Goal: Information Seeking & Learning: Learn about a topic

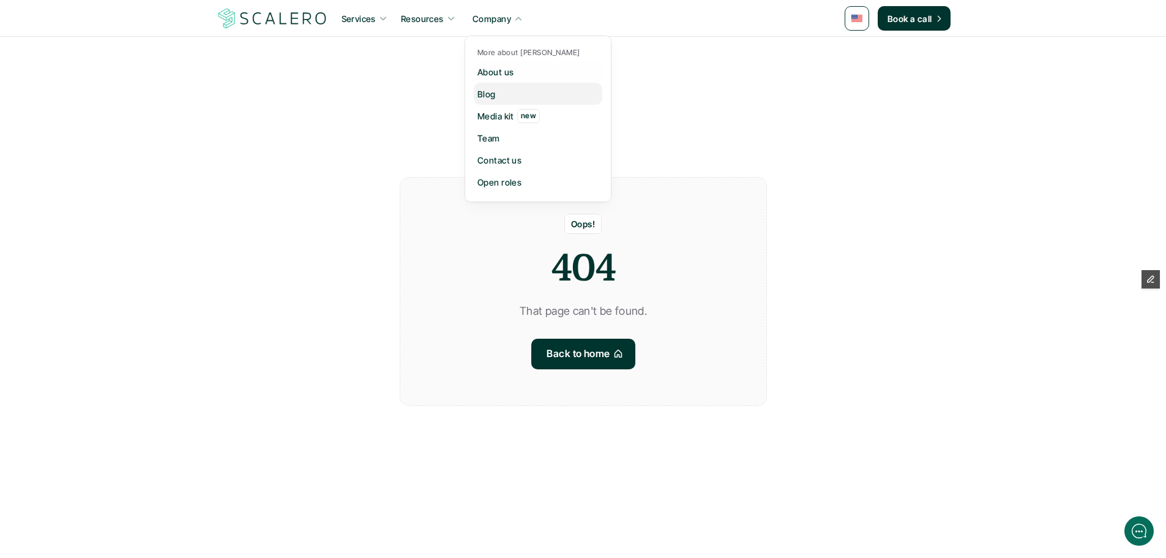
click at [493, 91] on p "Blog" at bounding box center [487, 94] width 18 height 13
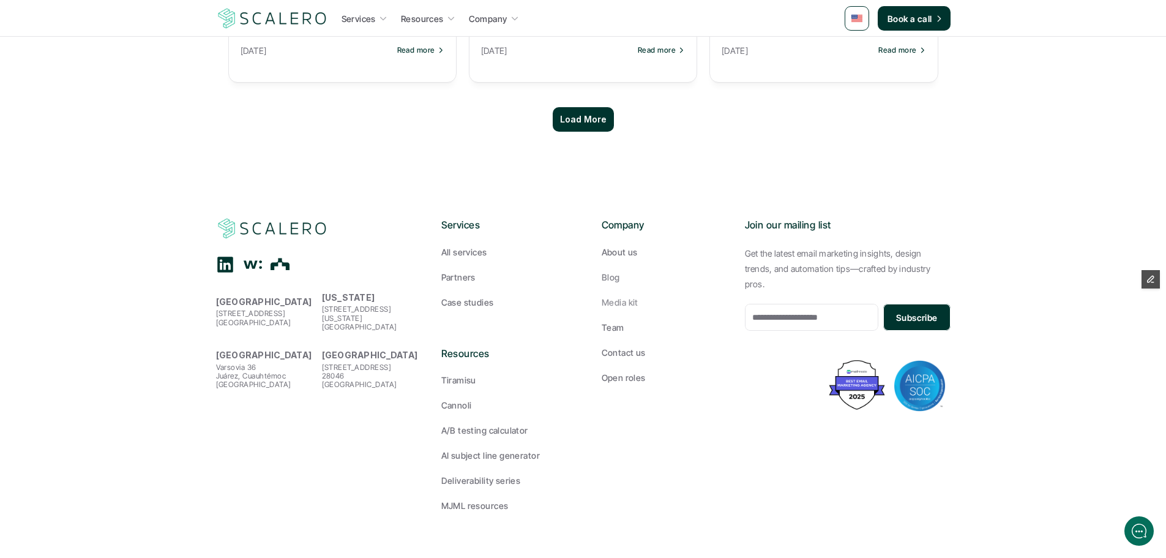
scroll to position [1281, 0]
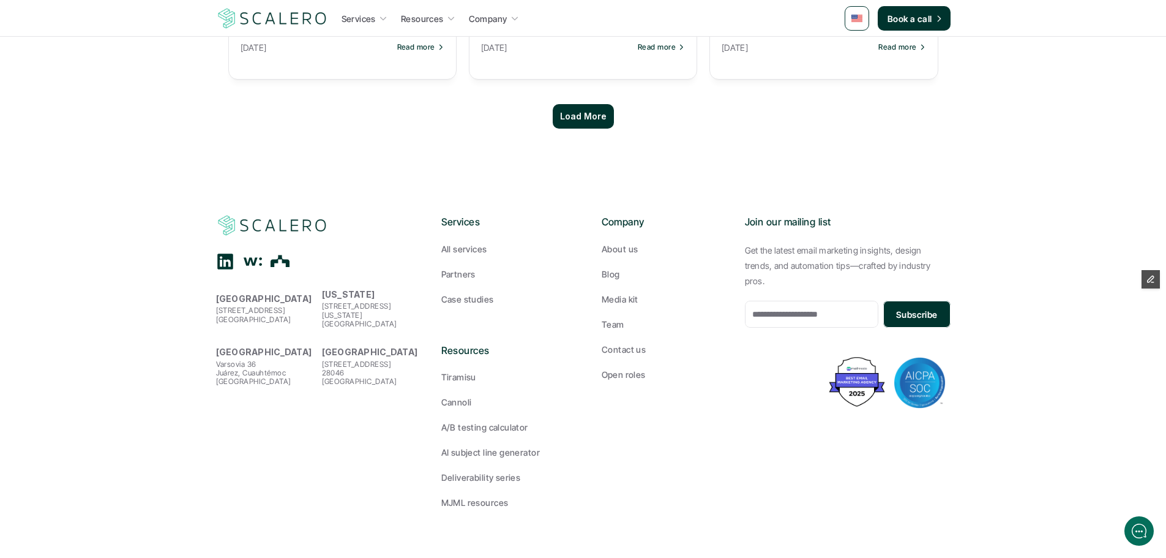
click at [590, 127] on div "Load More" at bounding box center [583, 116] width 61 height 24
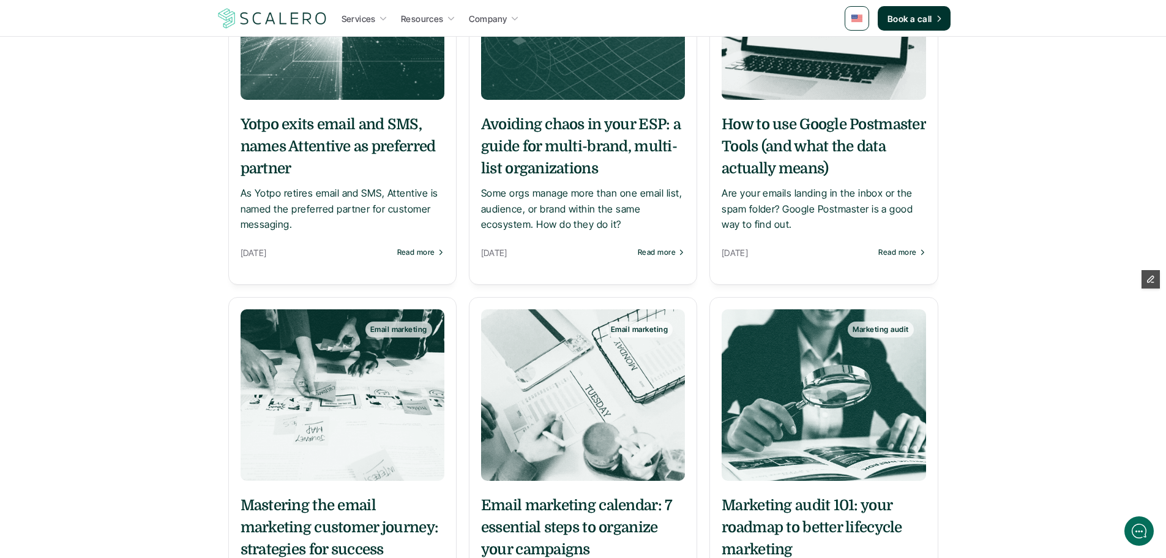
scroll to position [2077, 0]
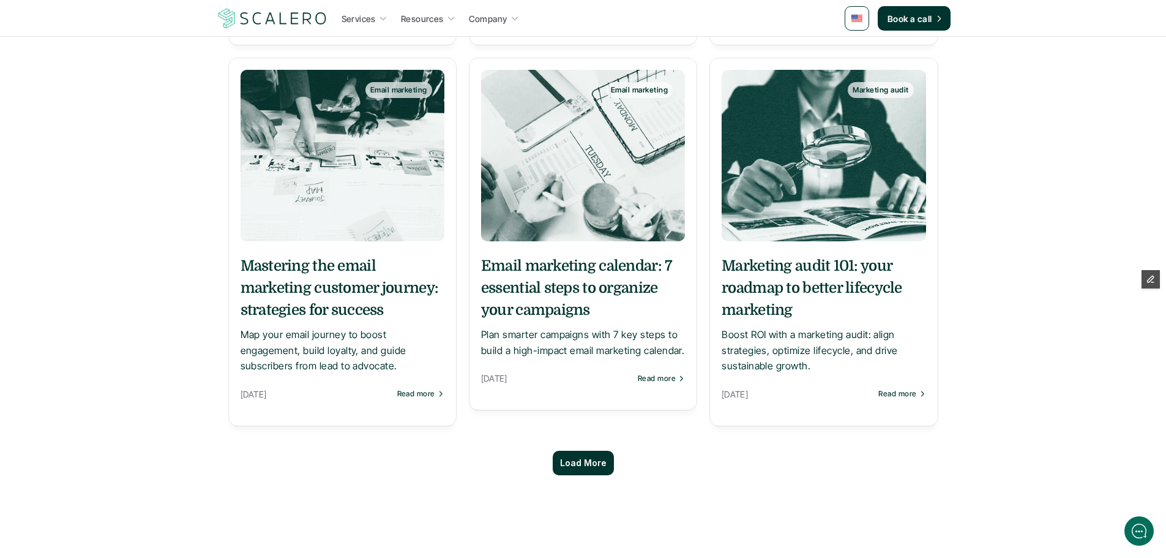
click at [596, 463] on p "Load More" at bounding box center [583, 463] width 47 height 10
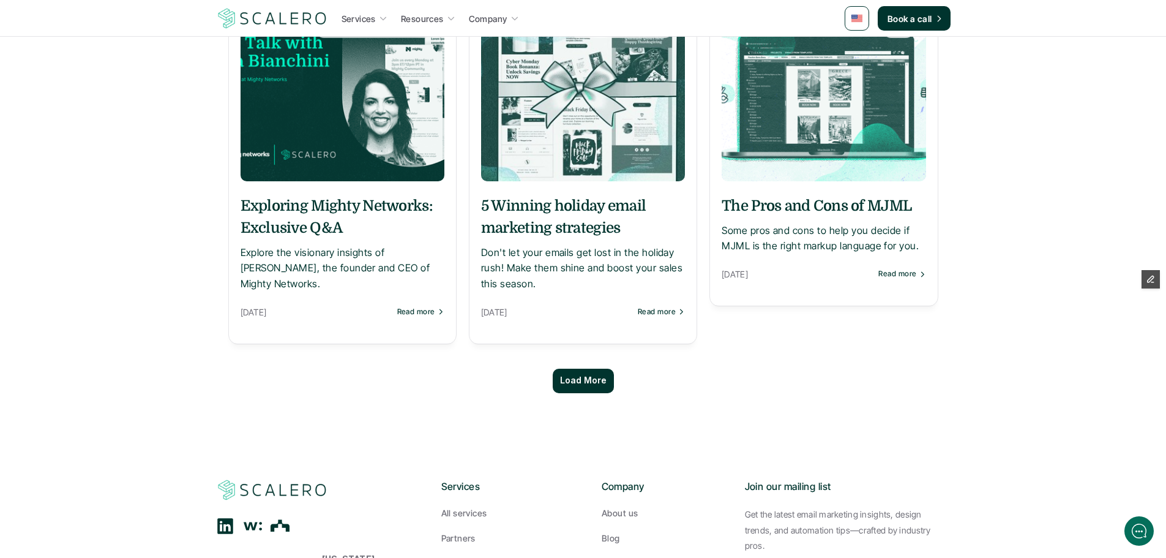
click at [599, 377] on p "Load More" at bounding box center [583, 380] width 47 height 10
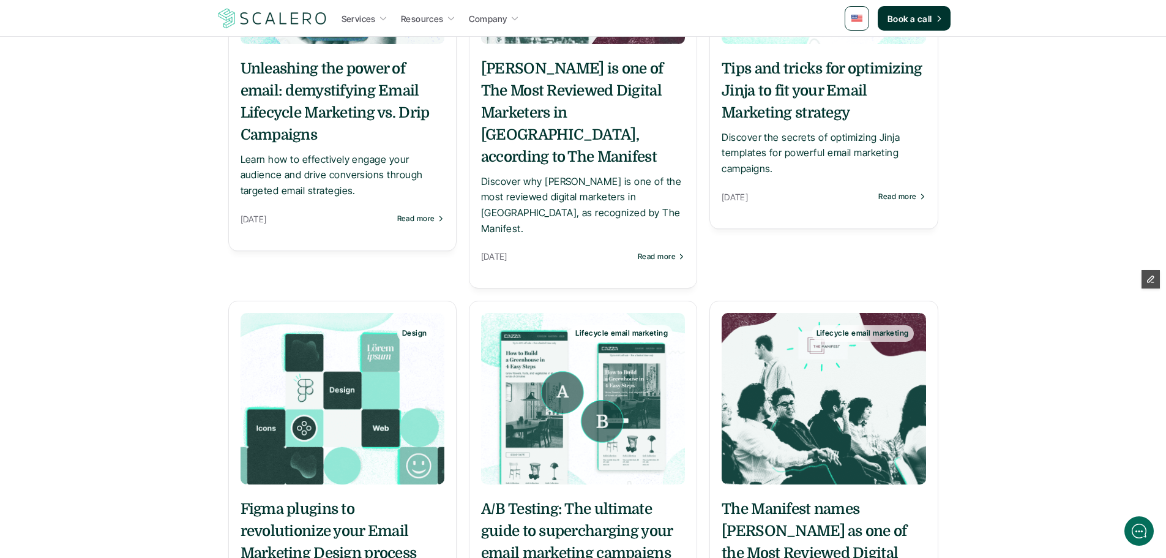
scroll to position [4403, 0]
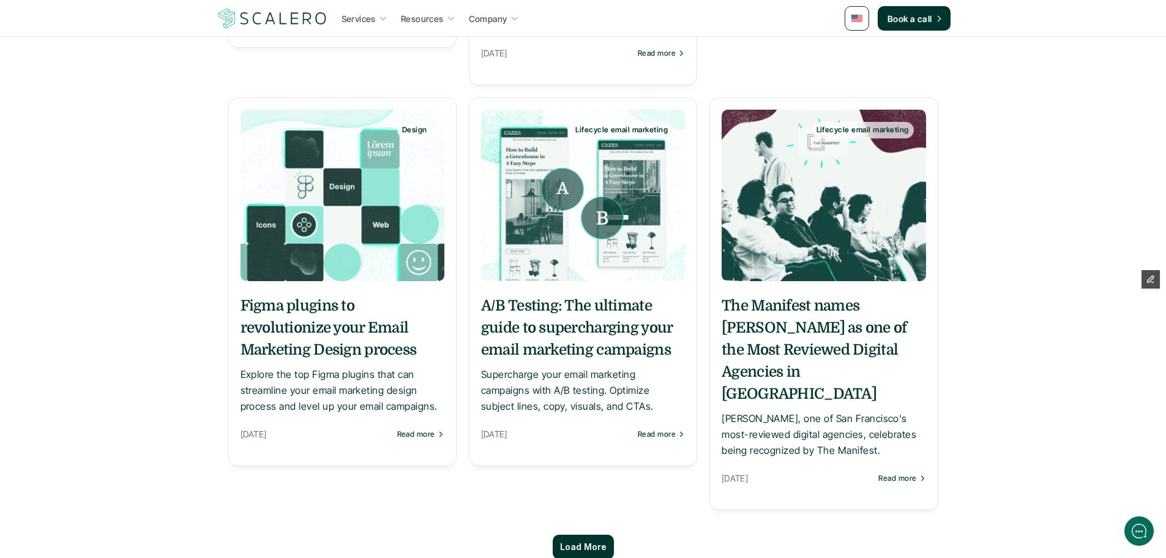
click at [592, 542] on p "Load More" at bounding box center [583, 547] width 47 height 10
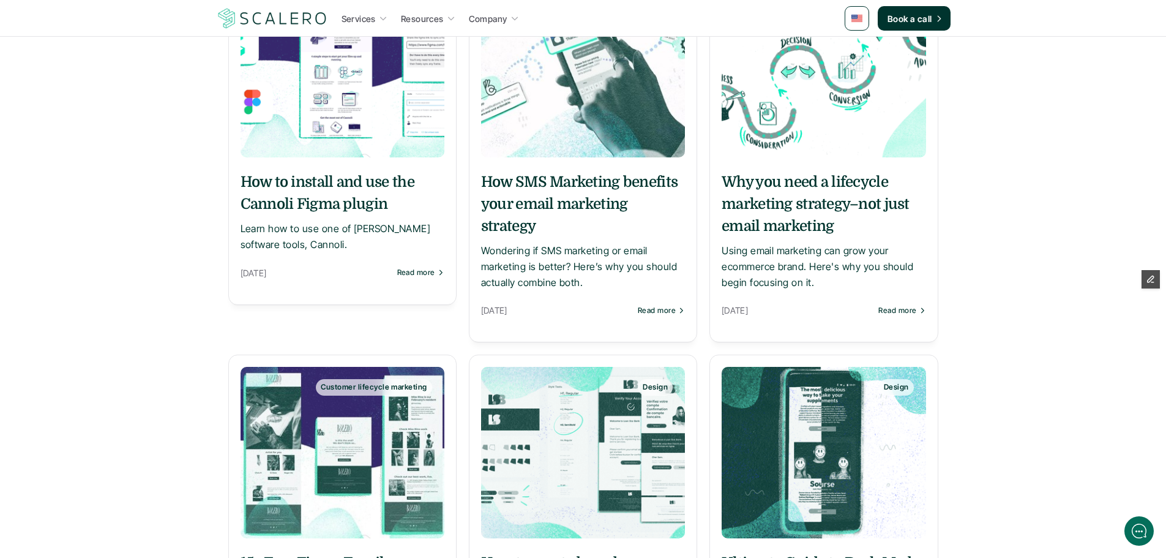
scroll to position [5688, 0]
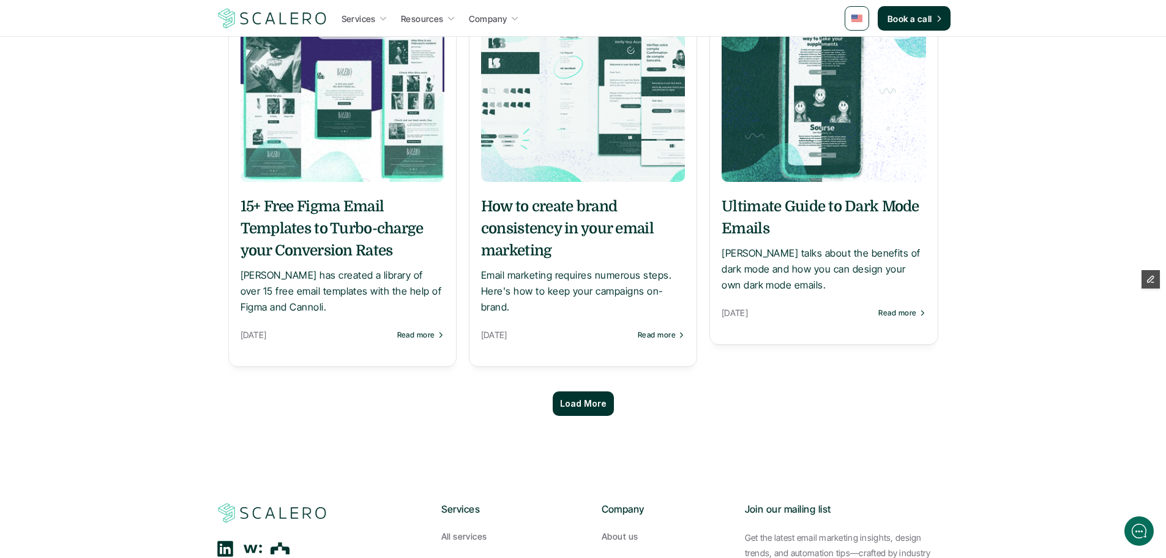
click at [593, 399] on p "Load More" at bounding box center [583, 404] width 47 height 10
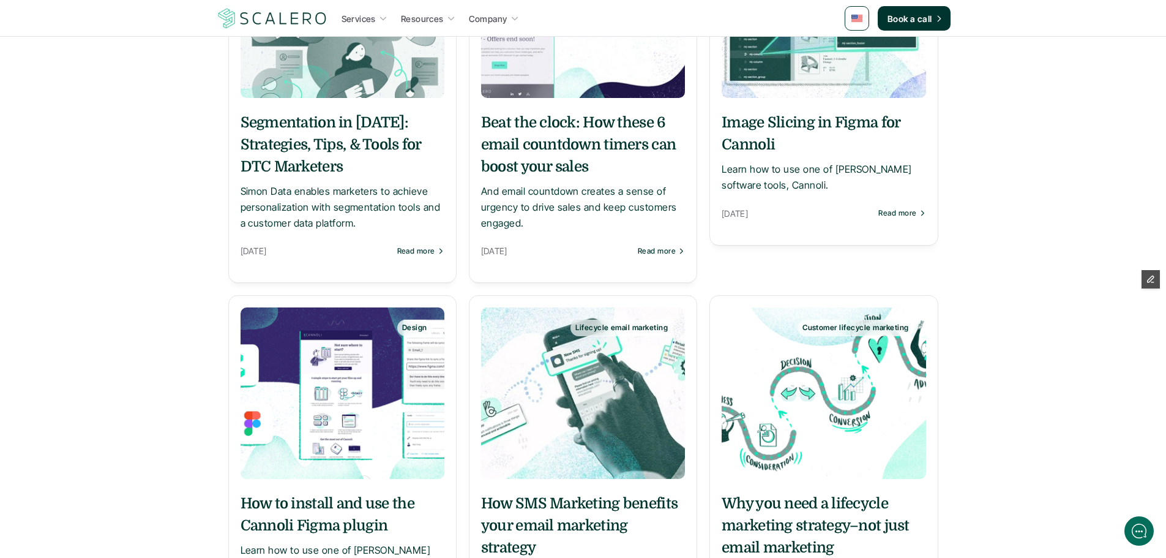
scroll to position [5000, 0]
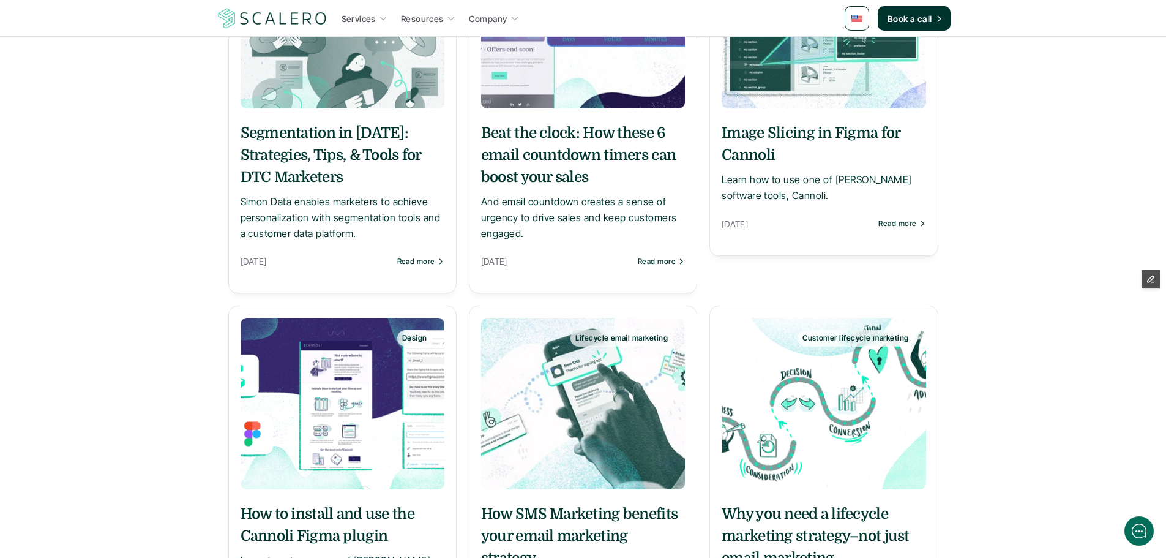
click at [1024, 34] on nav "Services Resources Company Book a call" at bounding box center [583, 18] width 1166 height 37
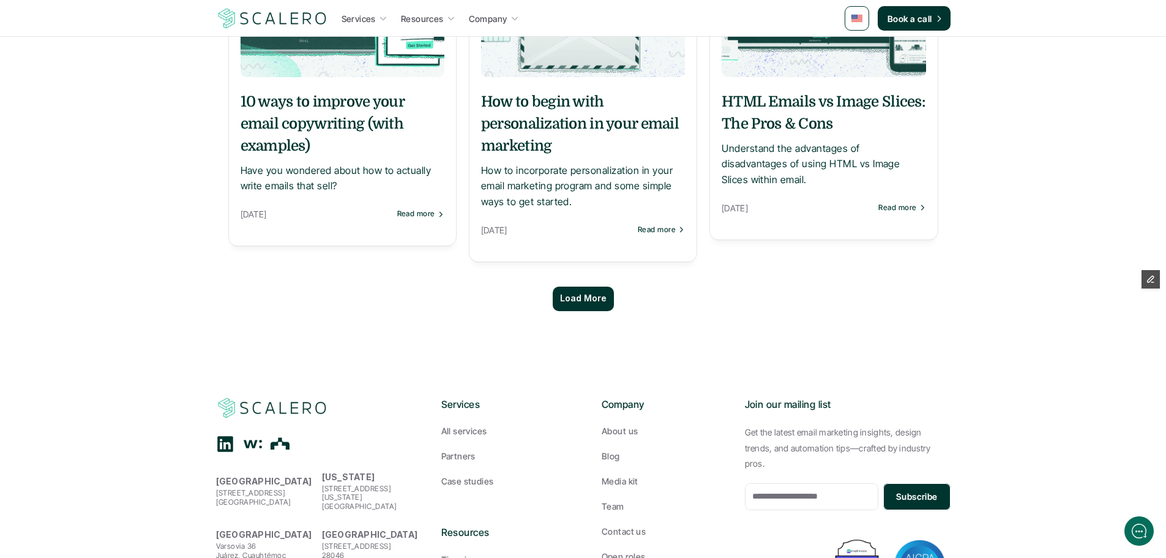
click at [569, 293] on p "Load More" at bounding box center [583, 298] width 47 height 10
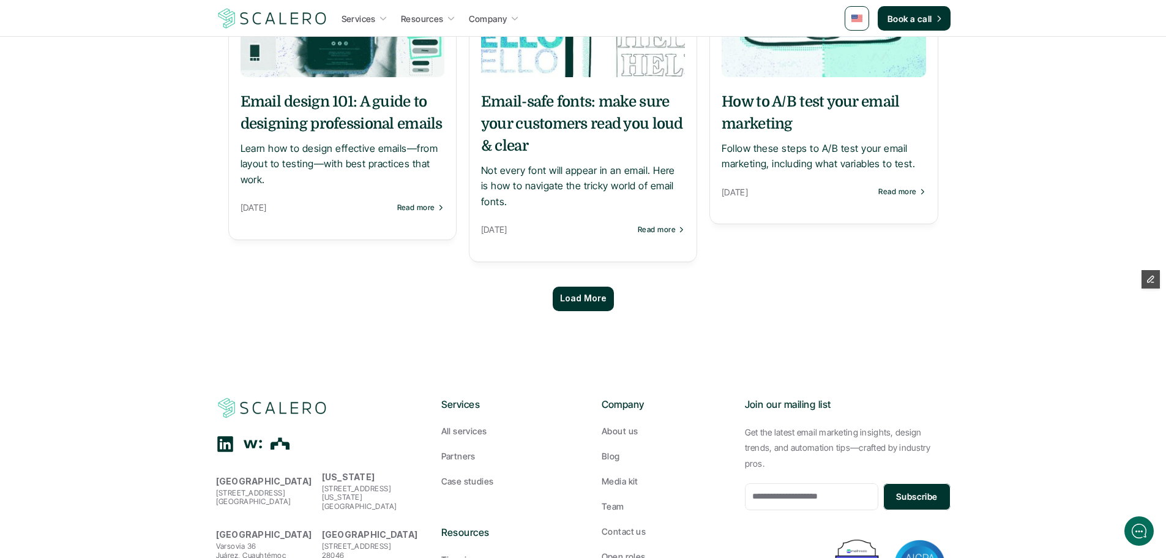
click at [569, 293] on p "Load More" at bounding box center [583, 298] width 47 height 10
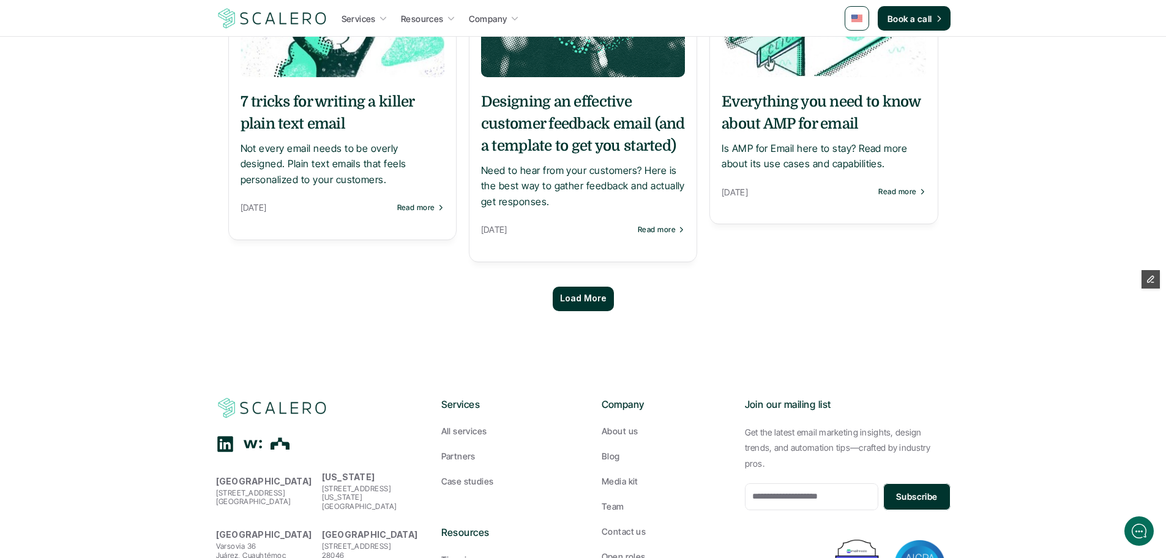
click at [569, 293] on p "Load More" at bounding box center [583, 298] width 47 height 10
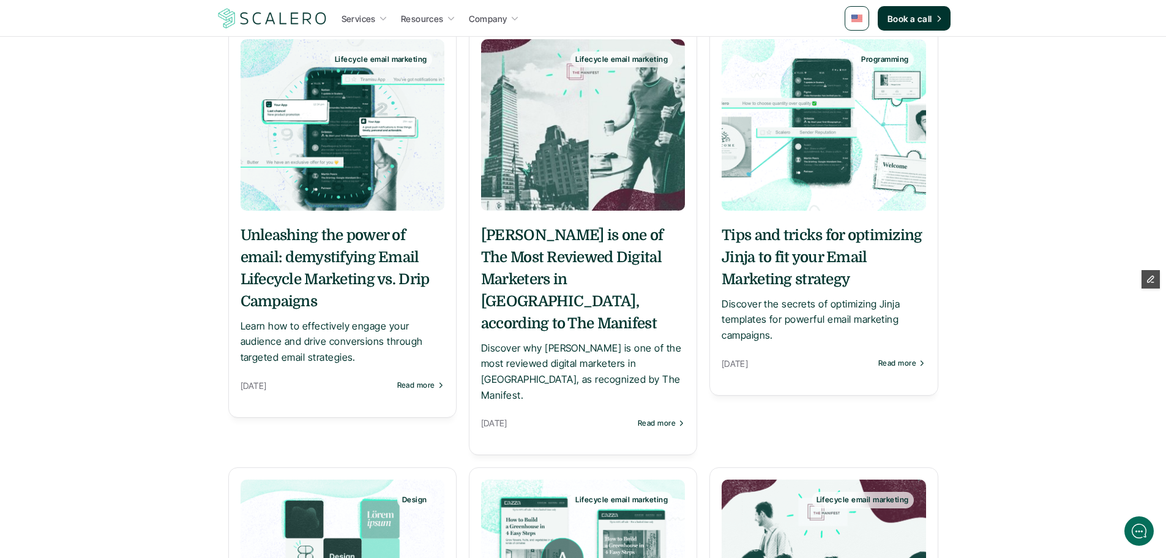
scroll to position [5198, 0]
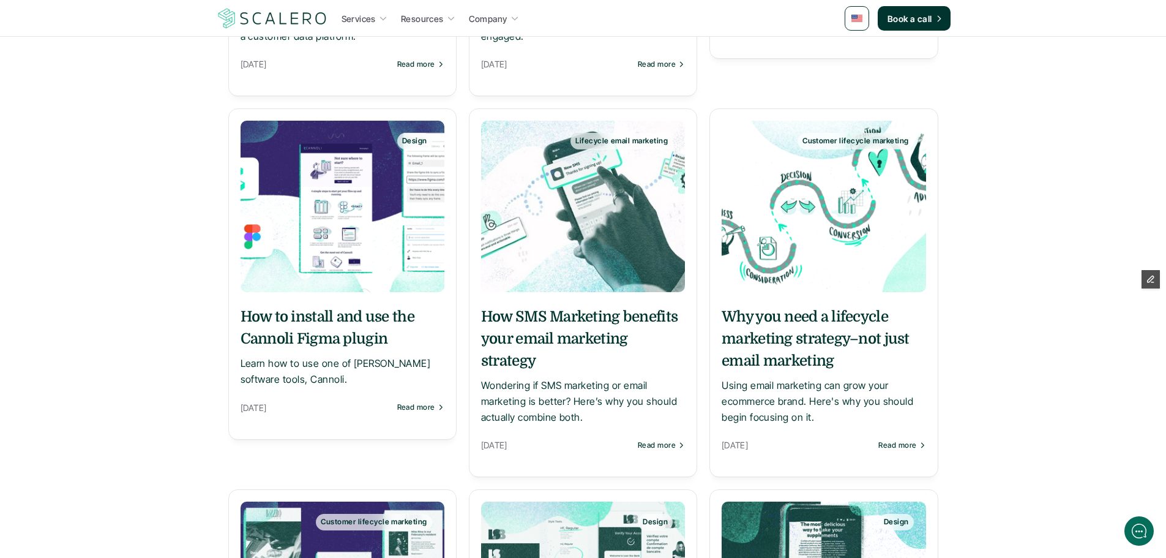
click at [781, 305] on h5 "Why you need a lifecycle marketing strategy–not just email marketing" at bounding box center [824, 338] width 204 height 66
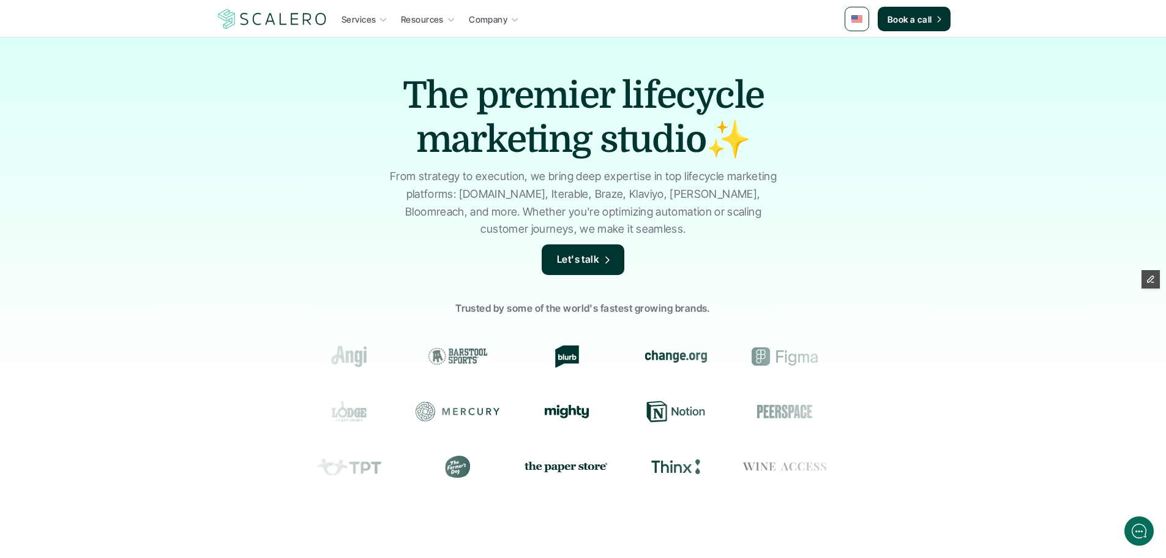
click at [855, 18] on img at bounding box center [857, 18] width 11 height 7
click at [853, 44] on link at bounding box center [858, 49] width 23 height 23
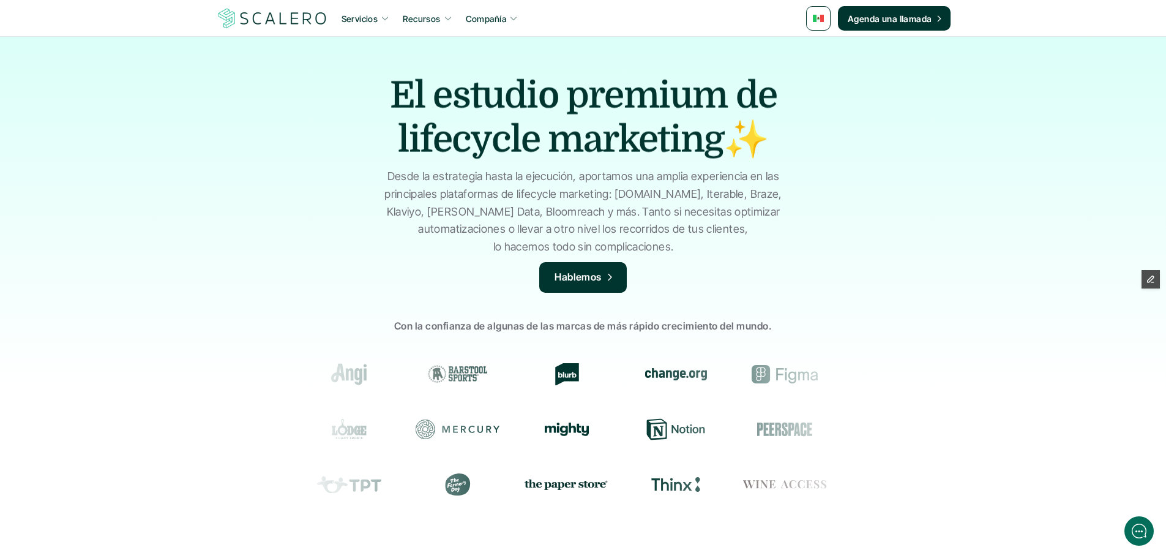
click at [379, 20] on link "Servicios" at bounding box center [366, 18] width 56 height 22
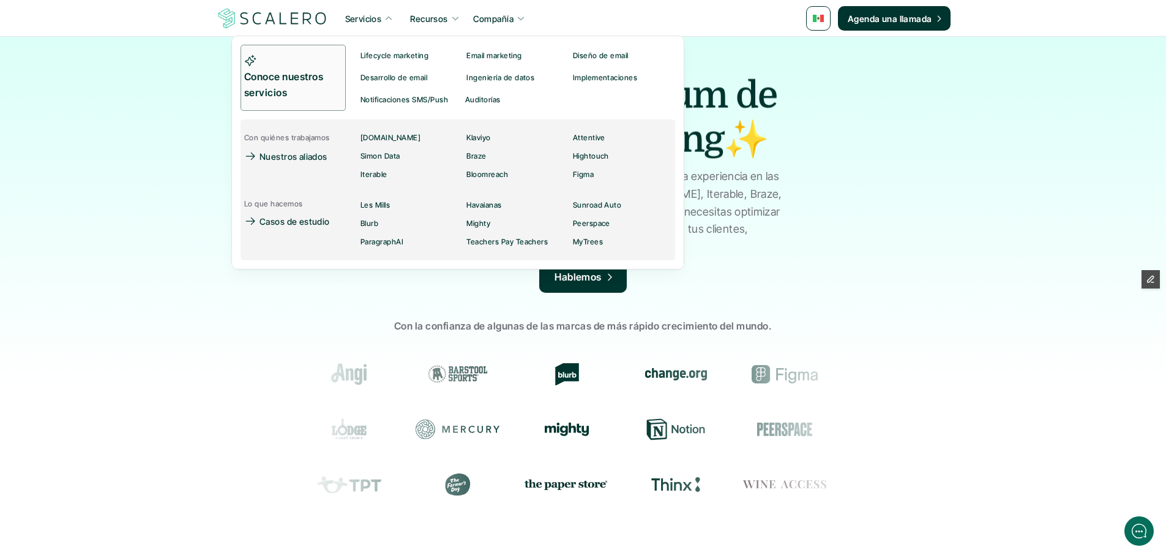
click at [313, 82] on p "Conoce nuestros servicios" at bounding box center [289, 84] width 91 height 31
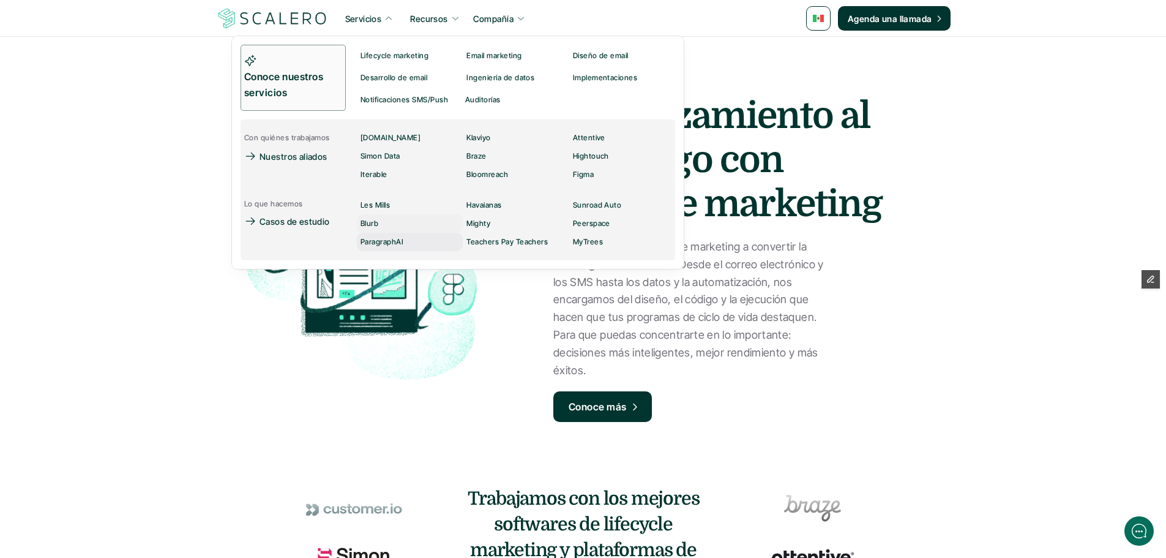
click at [376, 223] on p "Blurb" at bounding box center [370, 223] width 18 height 9
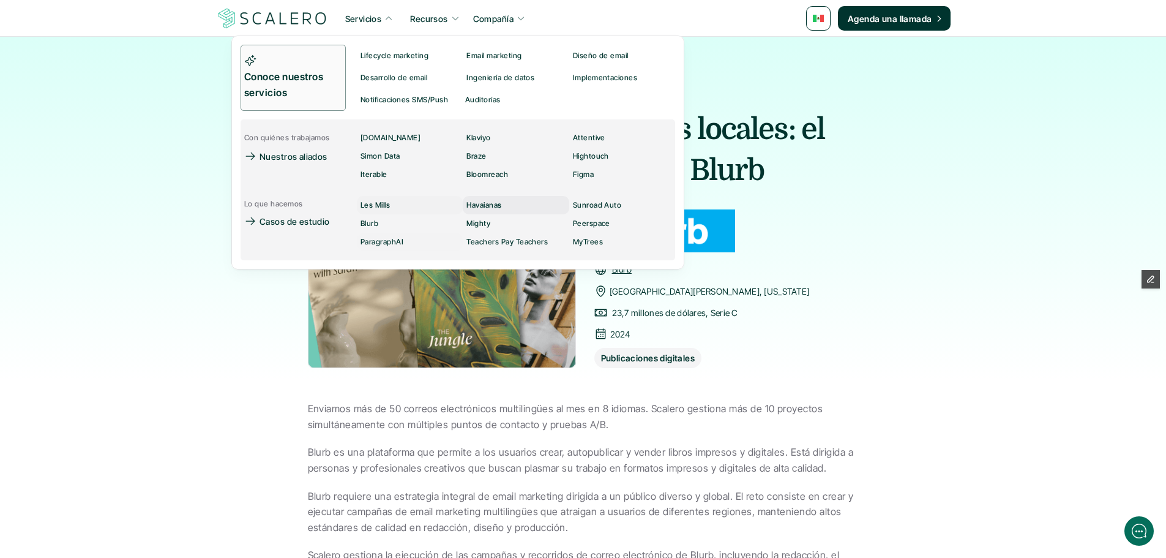
click at [500, 204] on p "Havaianas" at bounding box center [483, 205] width 35 height 9
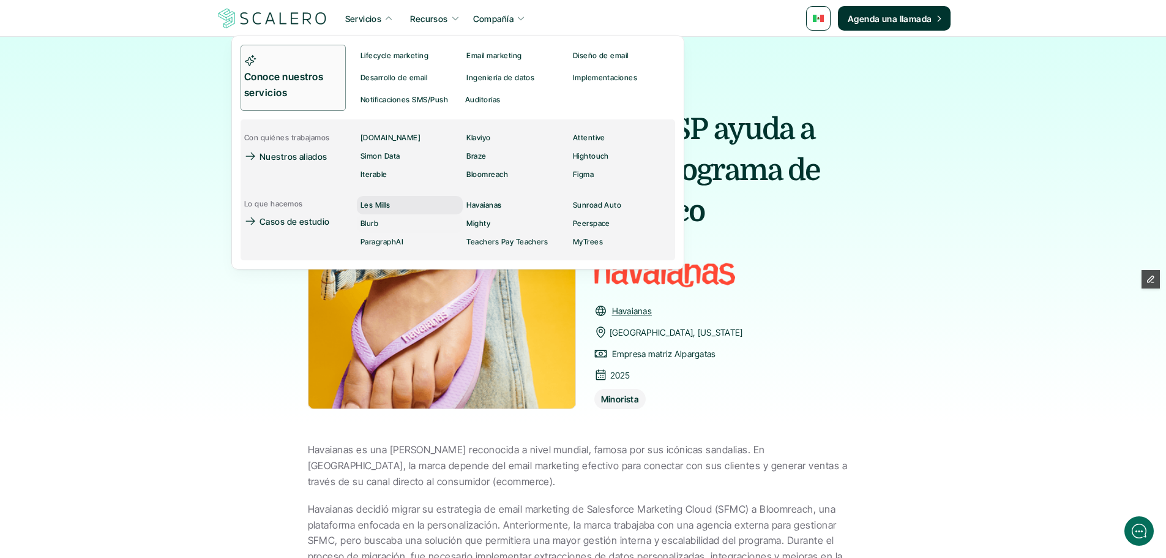
click at [383, 206] on p "Les Mills" at bounding box center [375, 205] width 29 height 9
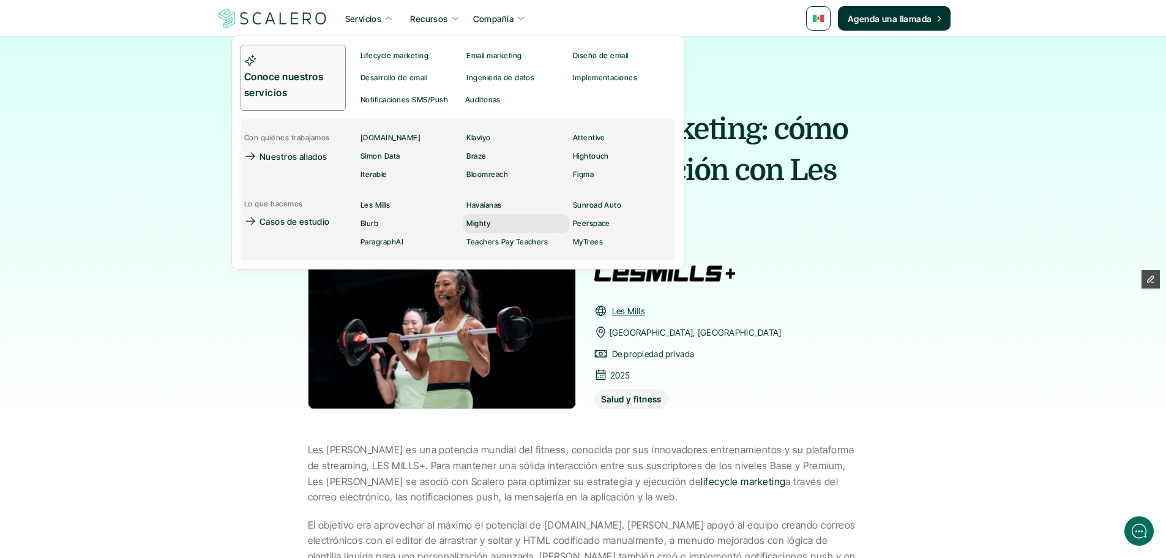
click at [485, 224] on p "Mighty" at bounding box center [478, 223] width 24 height 9
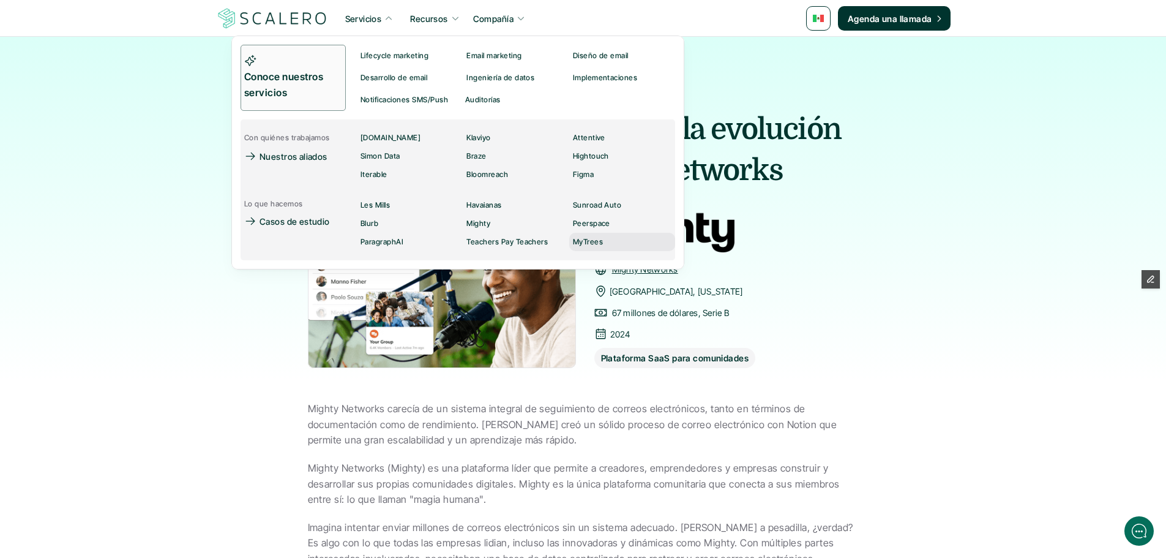
click at [604, 242] on link "MyTrees" at bounding box center [622, 242] width 106 height 18
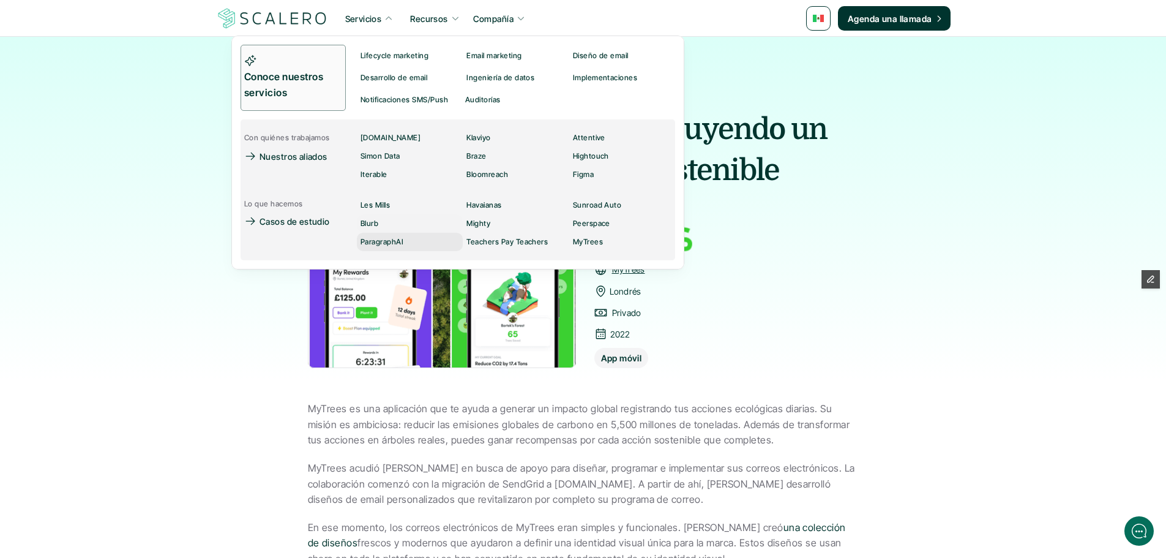
click at [386, 245] on p "ParagraphAI" at bounding box center [382, 242] width 43 height 9
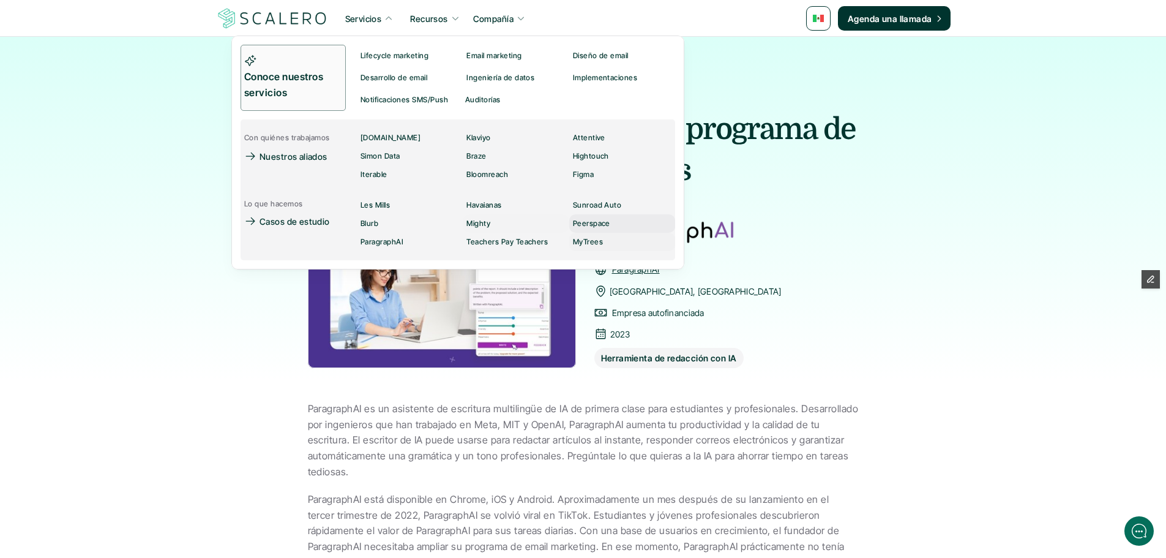
click at [591, 222] on p "Peerspace" at bounding box center [590, 223] width 37 height 9
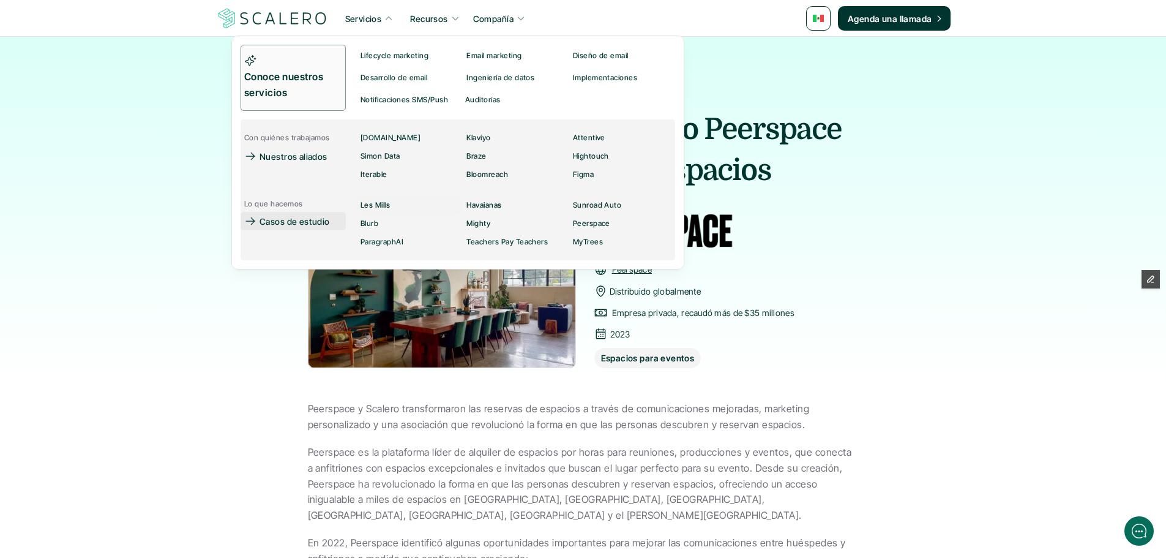
click at [304, 227] on p "Casos de estudio" at bounding box center [295, 221] width 70 height 13
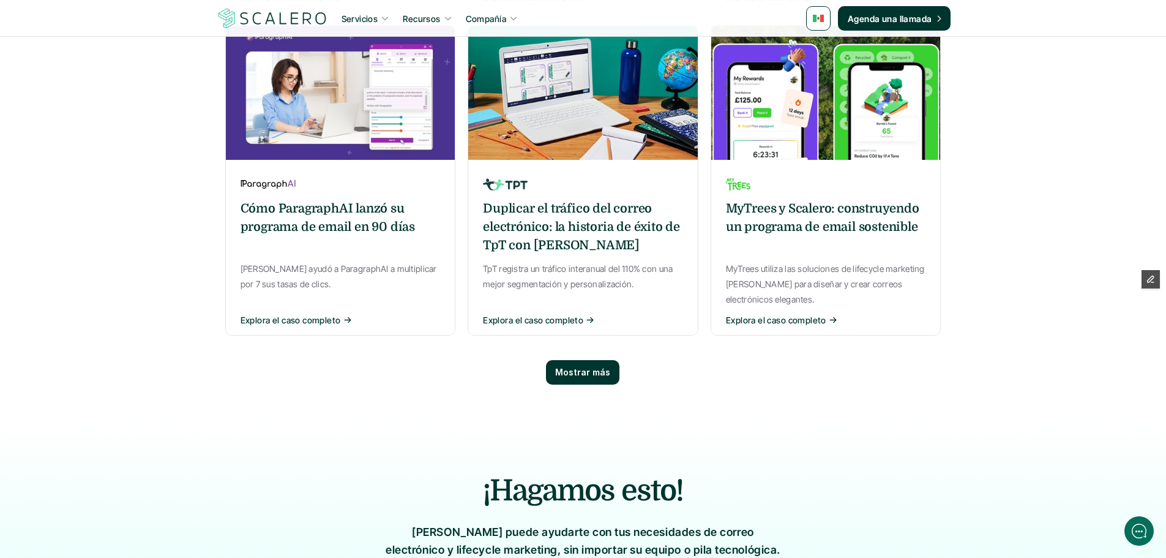
scroll to position [918, 0]
click at [565, 359] on div "Mostrar más" at bounding box center [582, 371] width 73 height 24
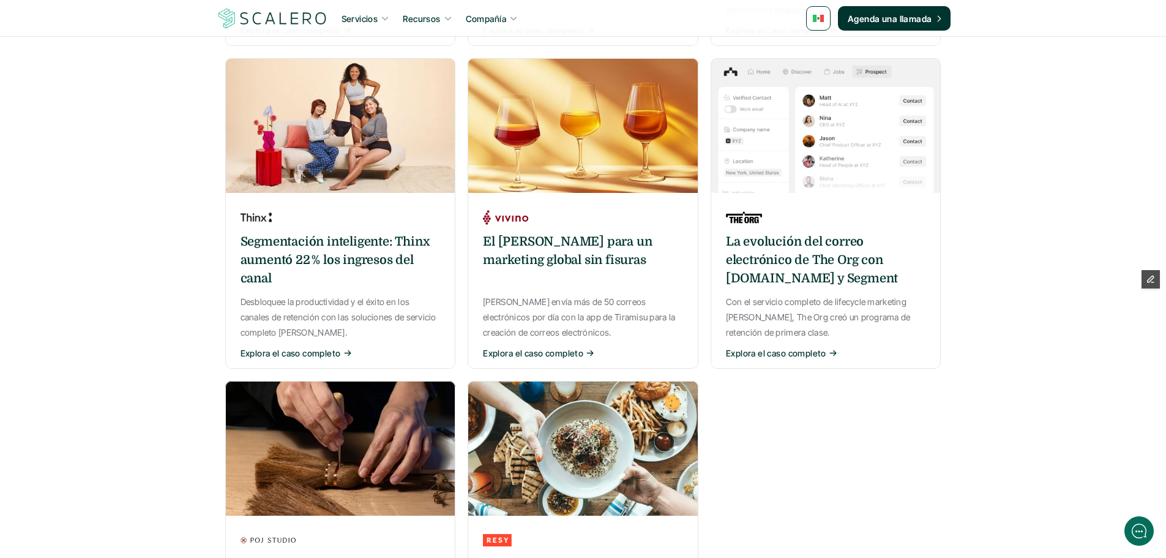
scroll to position [1224, 0]
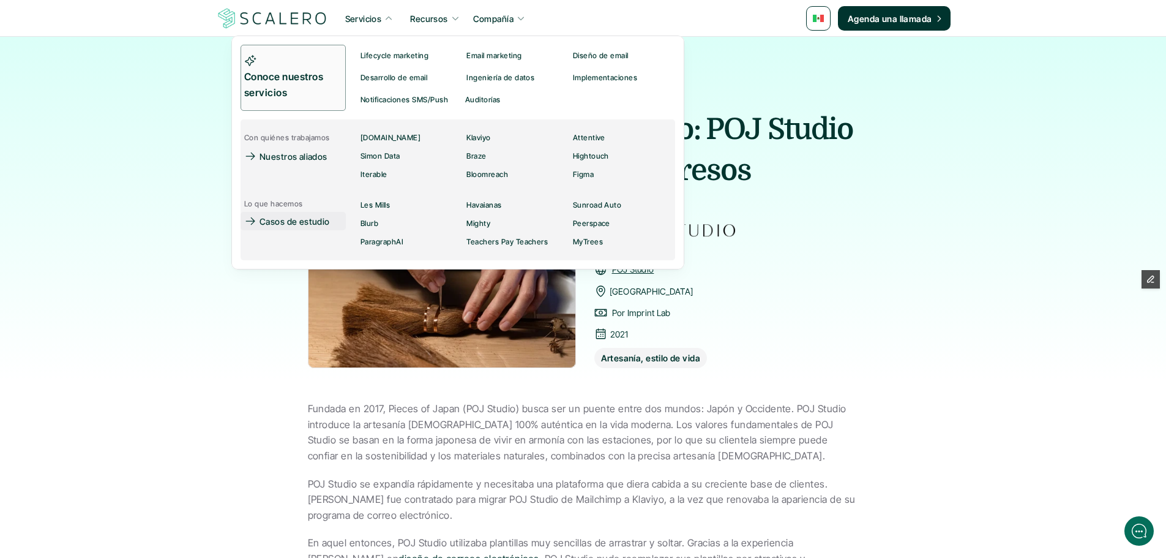
click at [306, 223] on p "Casos de estudio" at bounding box center [295, 221] width 70 height 13
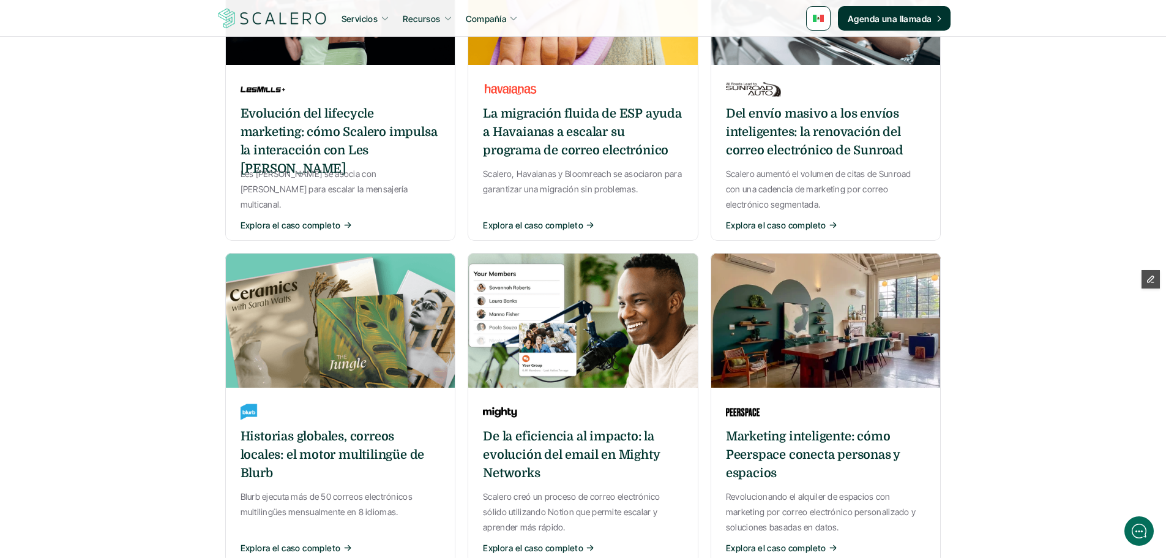
scroll to position [796, 0]
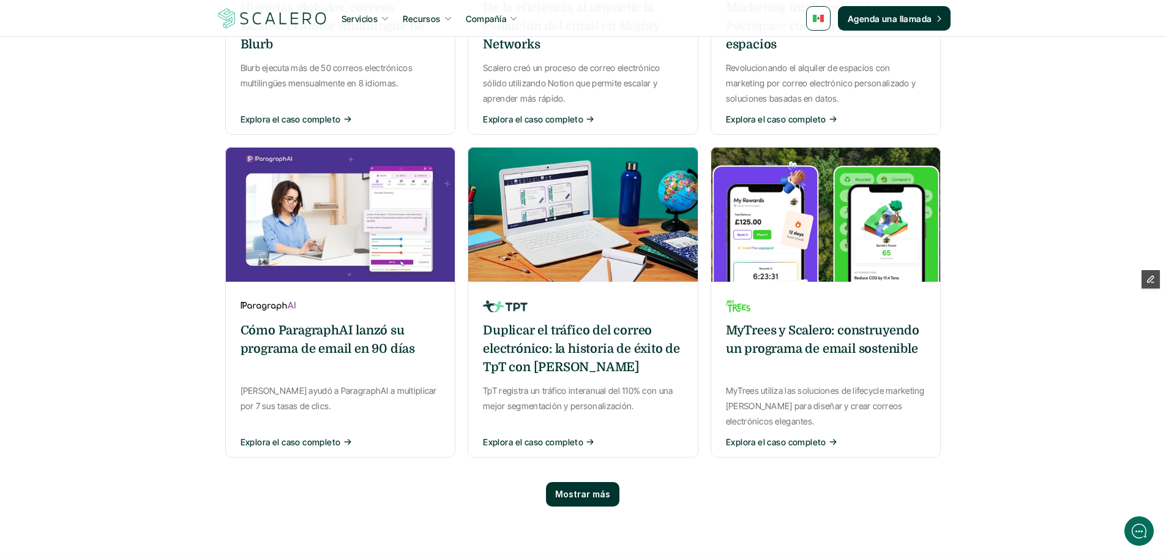
click at [588, 489] on p "Mostrar más" at bounding box center [582, 494] width 55 height 10
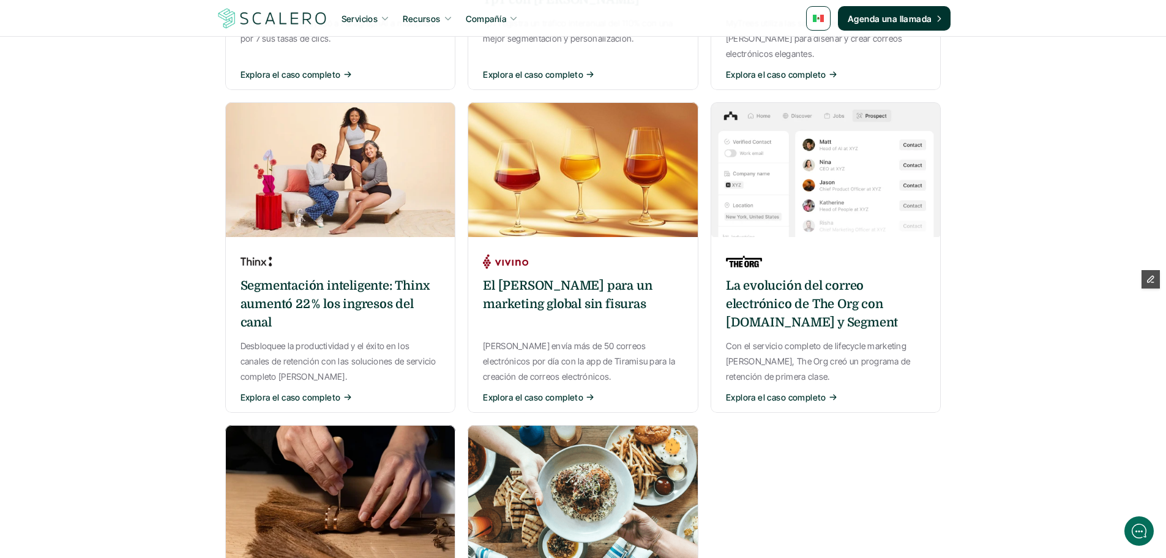
scroll to position [1347, 0]
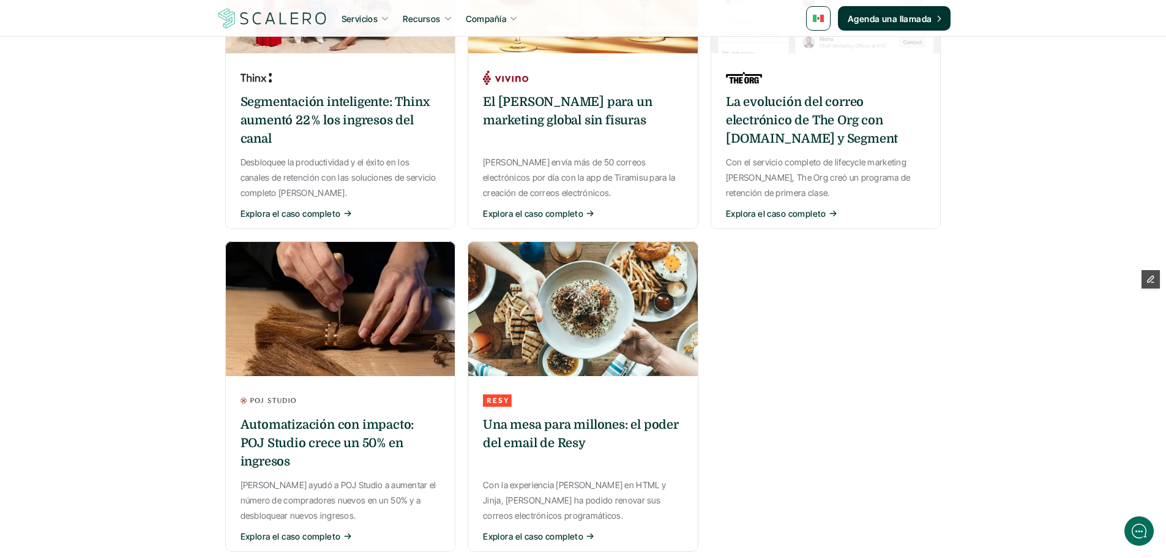
click at [571, 416] on h6 "Una mesa para millones: el poder del email de Resy" at bounding box center [583, 434] width 200 height 37
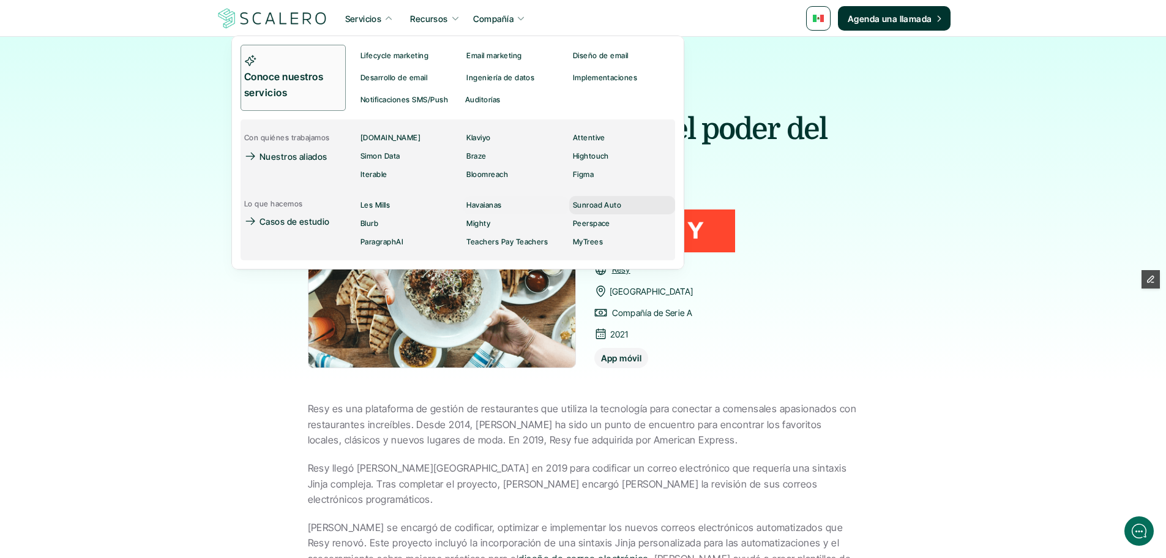
click at [593, 205] on p "Sunroad Auto" at bounding box center [596, 205] width 49 height 9
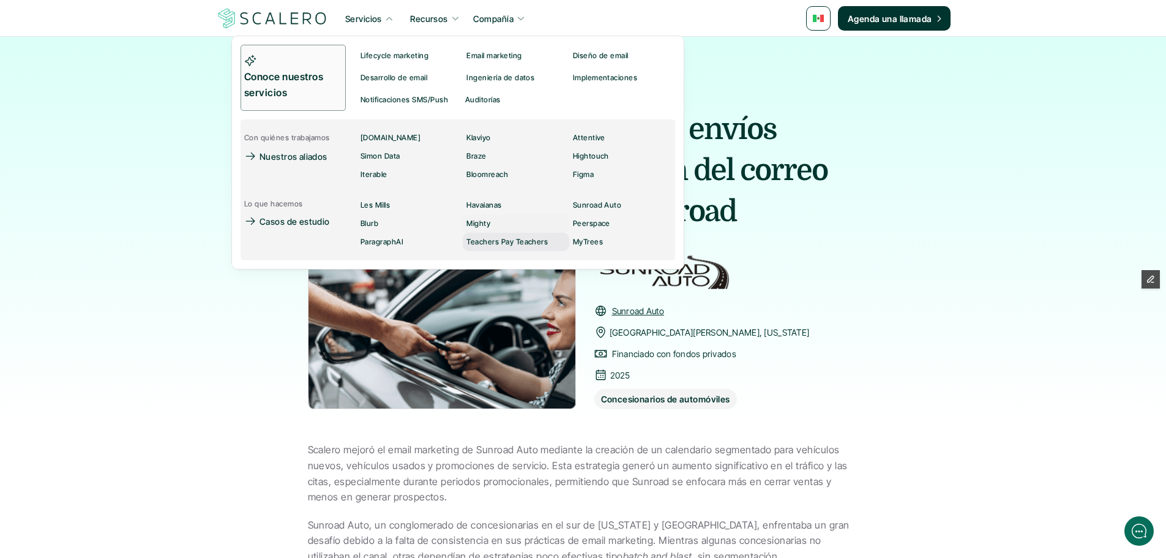
click at [498, 239] on p "Teachers Pay Teachers" at bounding box center [506, 242] width 81 height 9
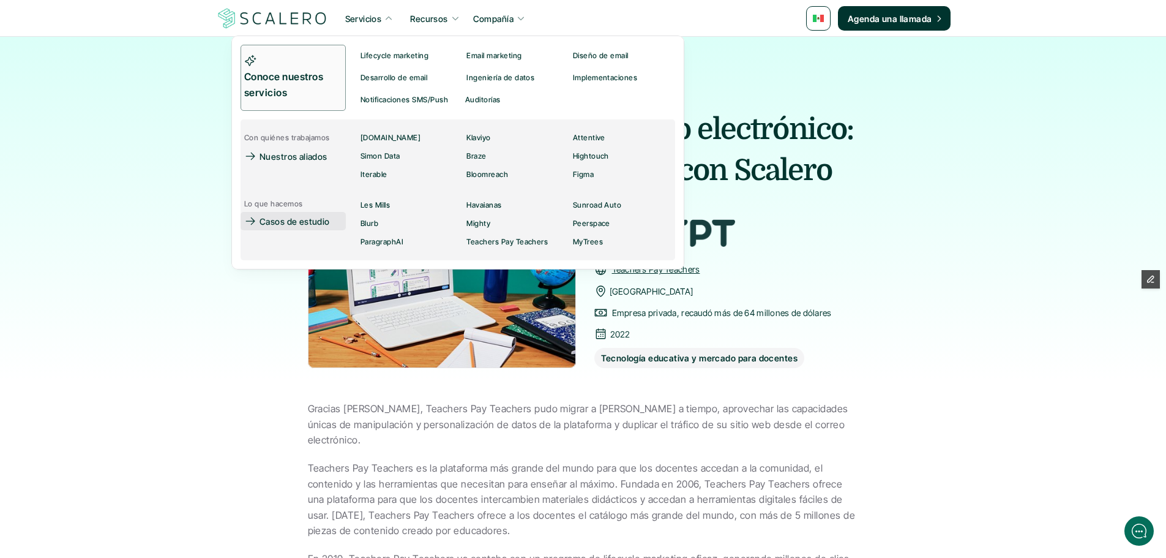
click at [298, 225] on p "Casos de estudio" at bounding box center [295, 221] width 70 height 13
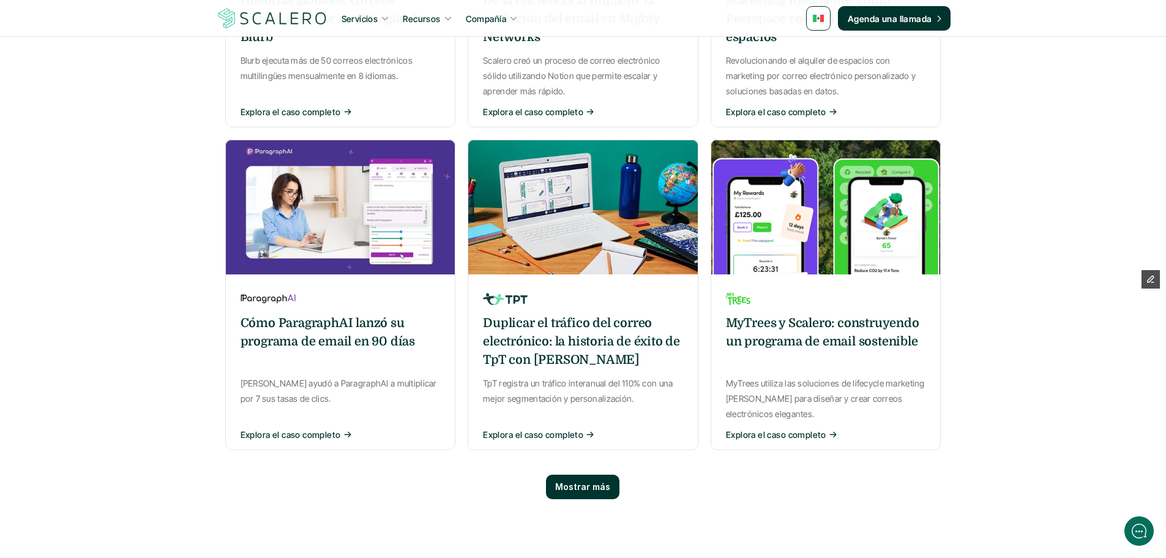
scroll to position [980, 0]
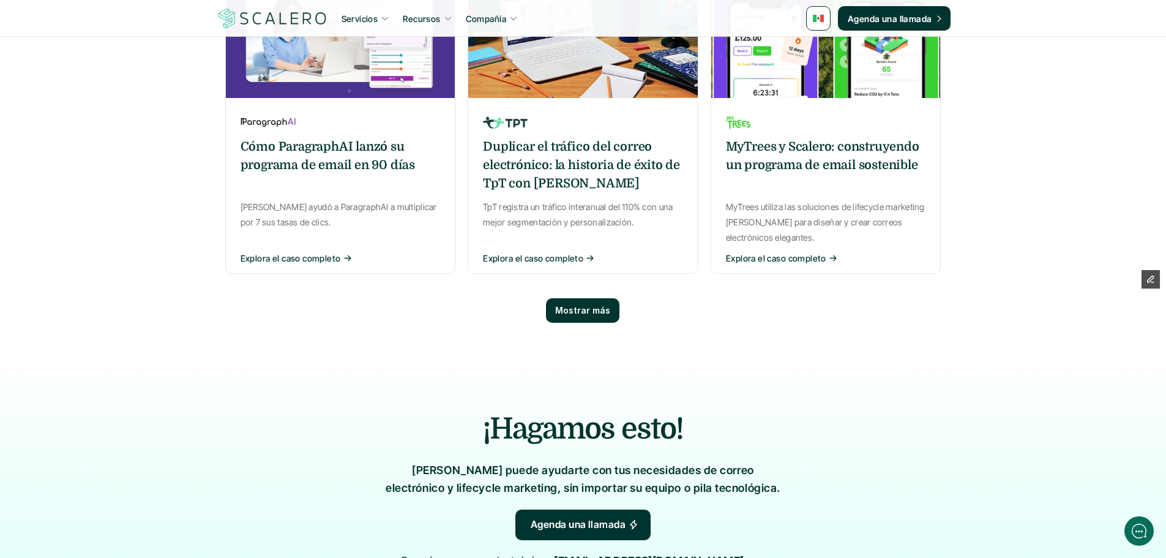
click at [590, 305] on p "Mostrar más" at bounding box center [582, 310] width 55 height 10
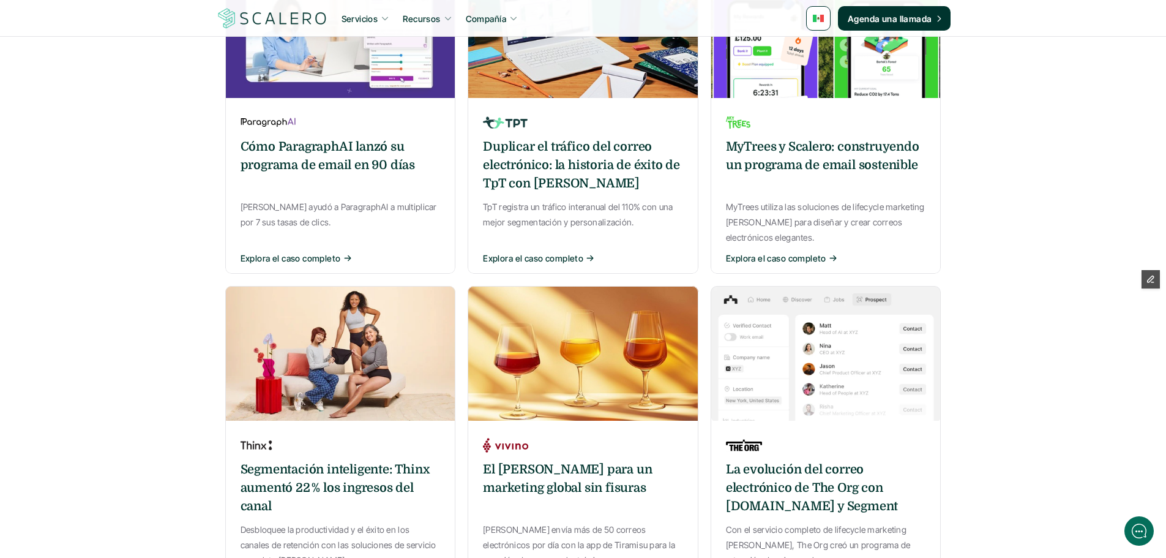
click at [841, 460] on h6 "La evolución del correo electrónico de The Org con Customer.io y Segment" at bounding box center [826, 487] width 200 height 55
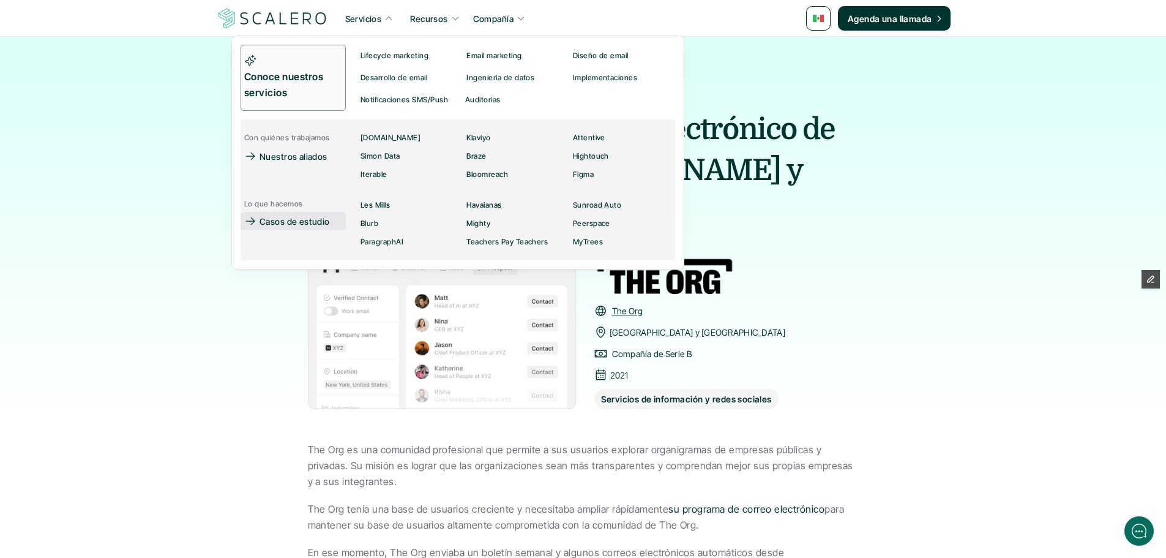
click at [286, 219] on p "Casos de estudio" at bounding box center [295, 221] width 70 height 13
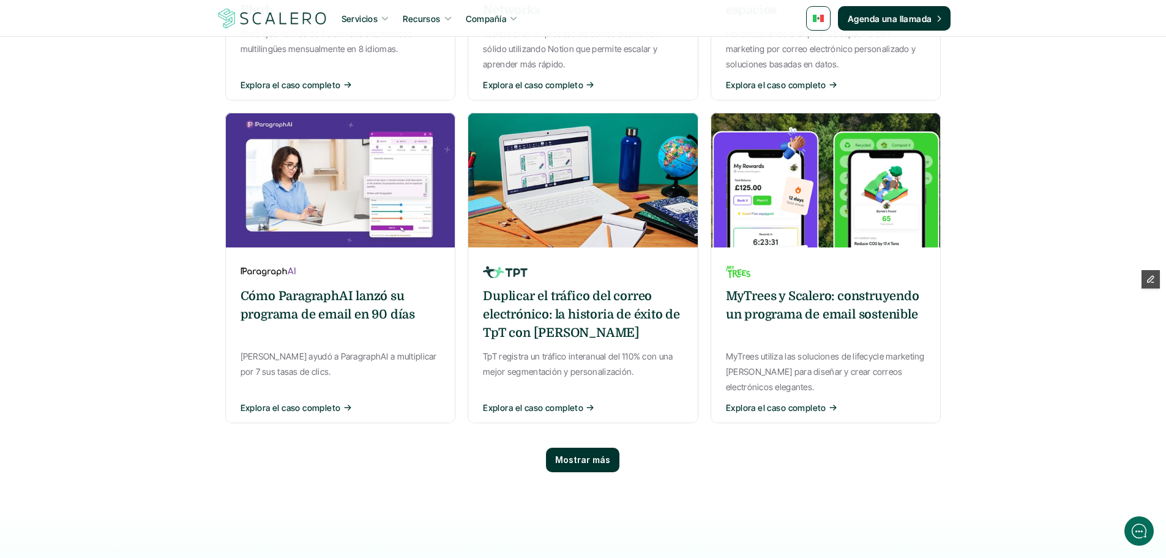
scroll to position [980, 0]
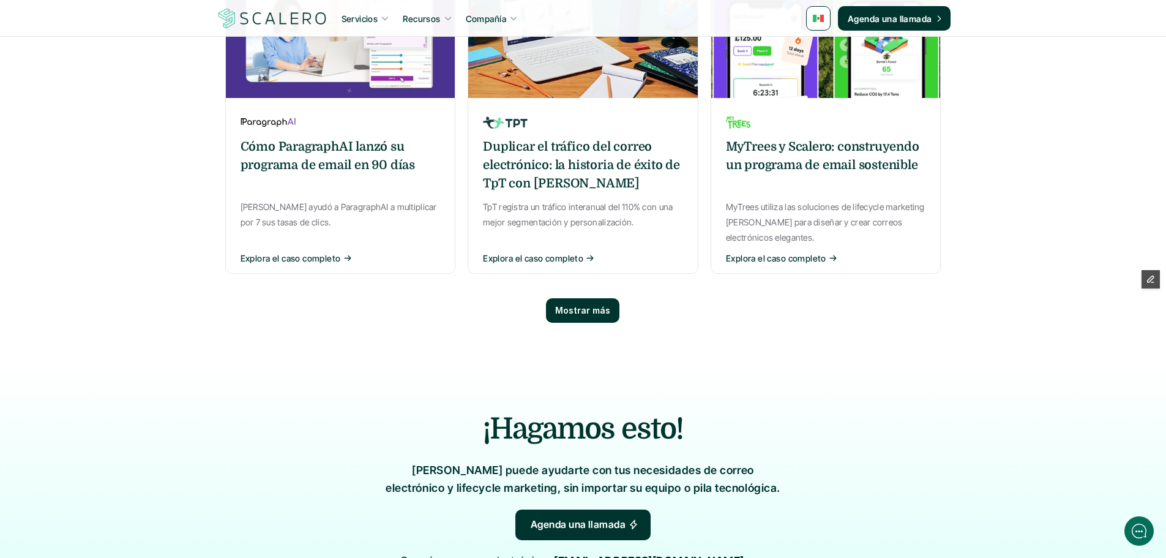
click at [587, 298] on div "Mostrar más" at bounding box center [582, 310] width 73 height 24
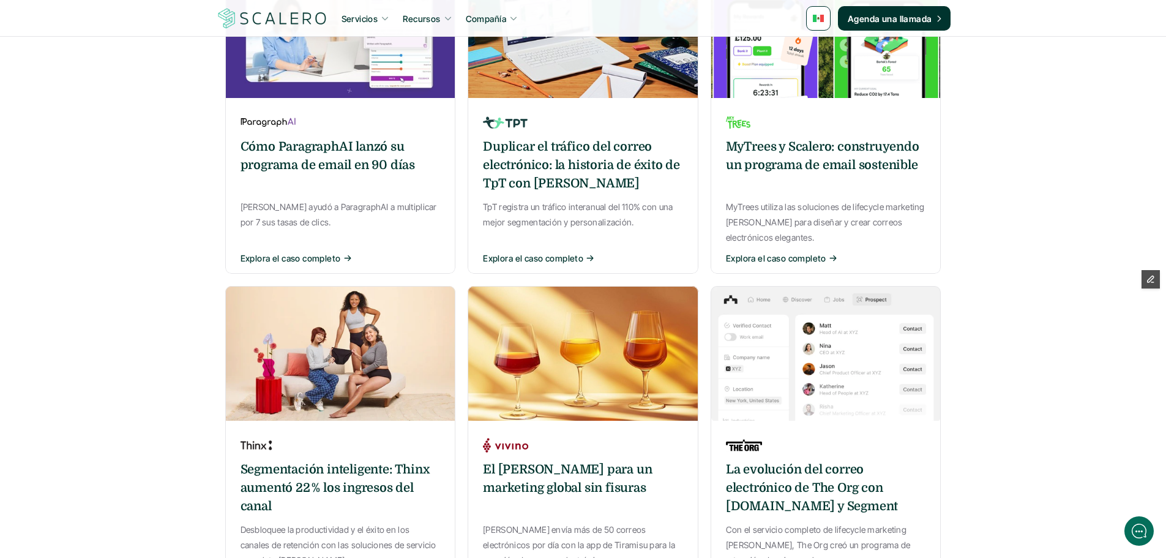
click at [343, 460] on h6 "Segmentación inteligente: Thinx aumentó 22 % los ingresos del canal" at bounding box center [341, 487] width 200 height 55
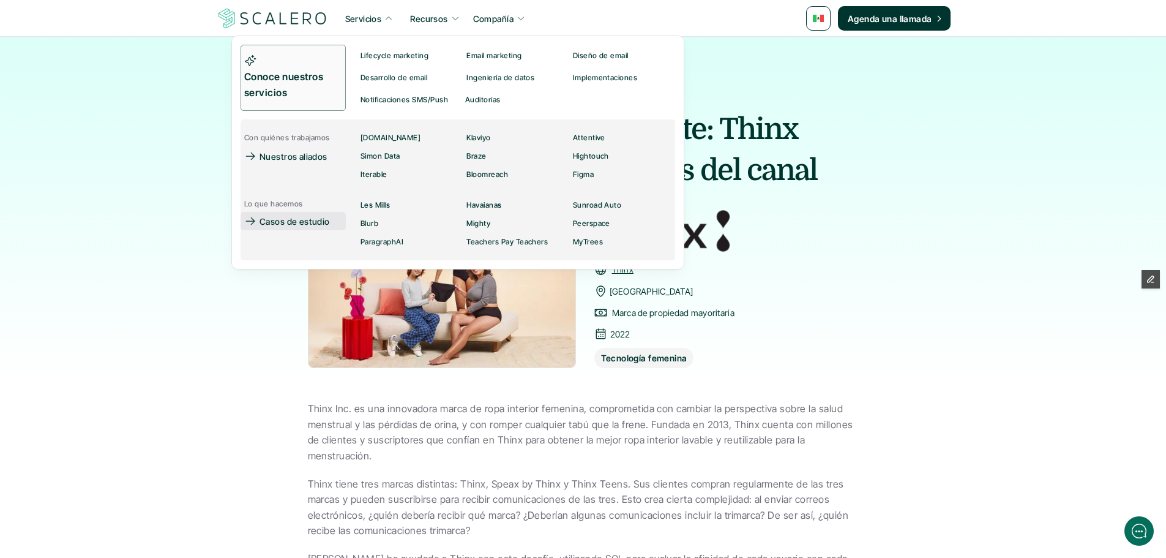
click at [300, 224] on p "Casos de estudio" at bounding box center [295, 221] width 70 height 13
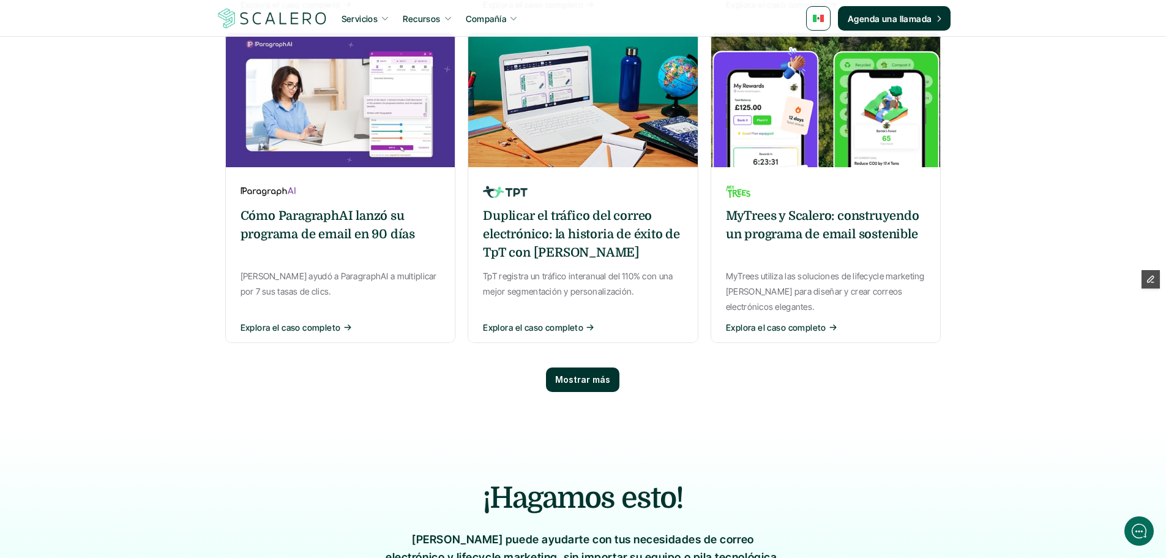
scroll to position [918, 0]
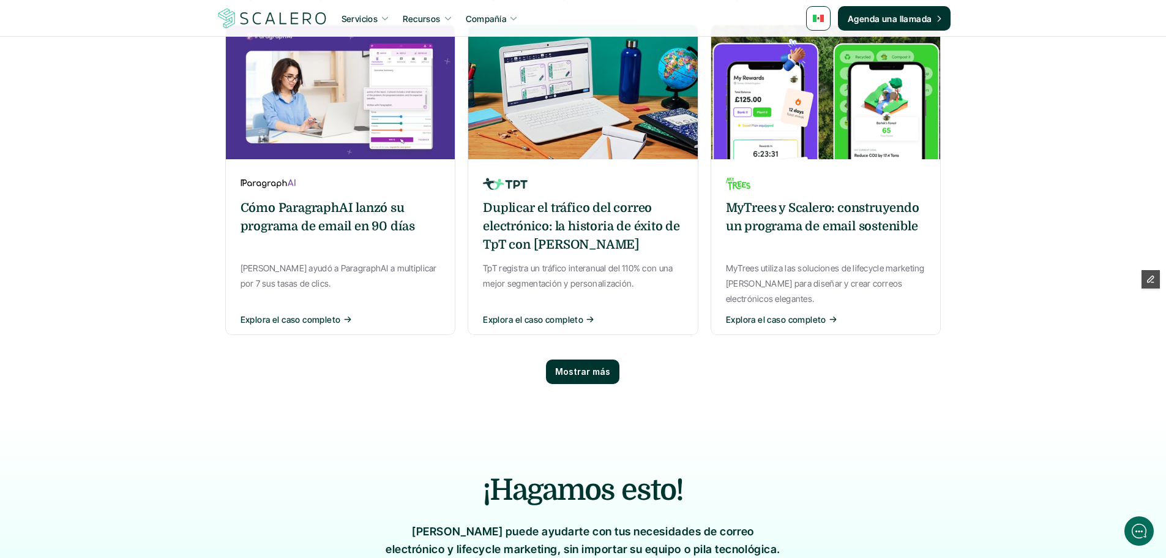
click at [578, 347] on div "Mostrar más" at bounding box center [583, 371] width 716 height 49
click at [579, 367] on p "Mostrar más" at bounding box center [582, 372] width 55 height 10
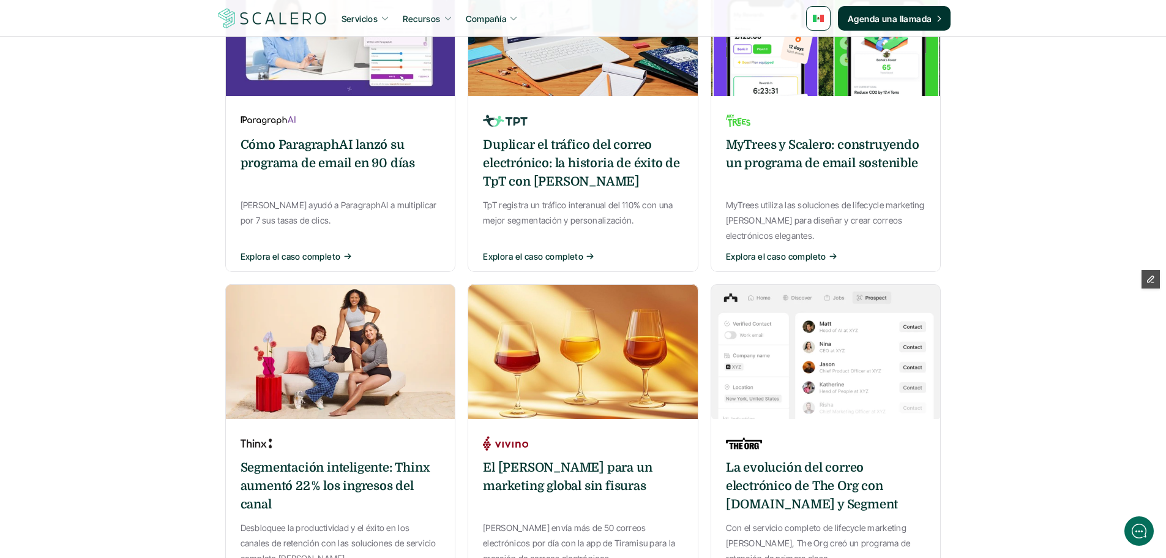
scroll to position [1041, 0]
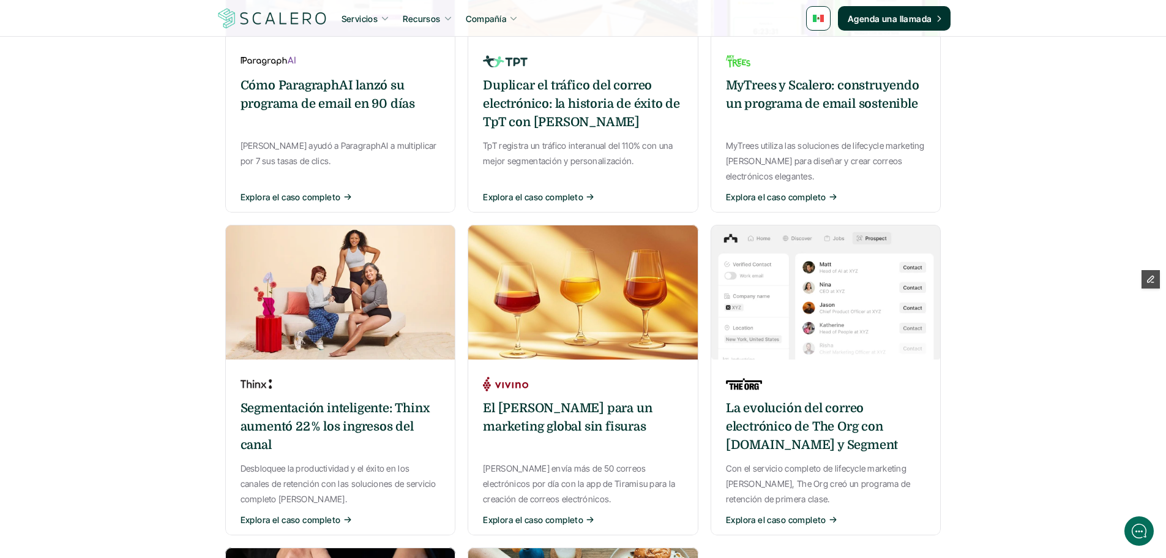
click at [637, 365] on div "El secreto de Vivino para un marketing global sin fisuras Vivino envía más de 5…" at bounding box center [583, 450] width 231 height 170
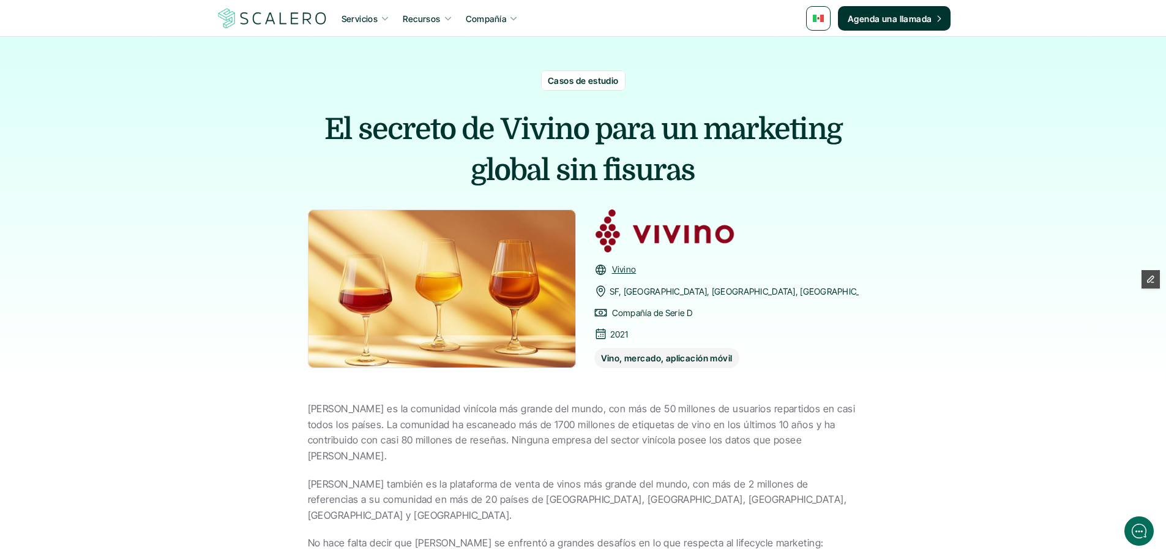
click at [826, 22] on link at bounding box center [818, 18] width 24 height 24
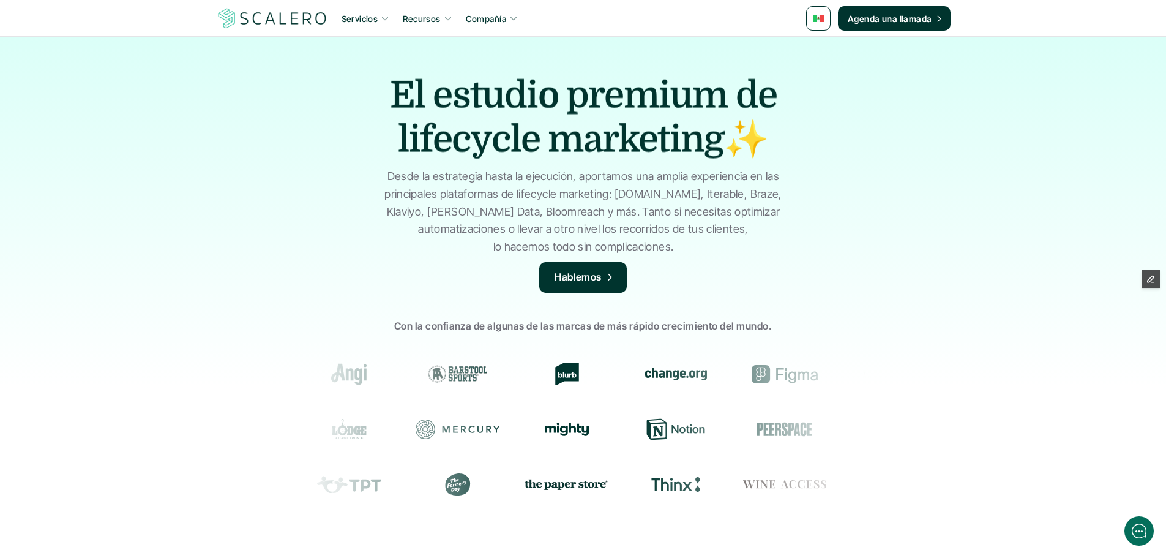
click at [819, 12] on link at bounding box center [818, 18] width 24 height 24
click at [819, 17] on img at bounding box center [818, 18] width 11 height 7
click at [822, 45] on img at bounding box center [820, 48] width 10 height 7
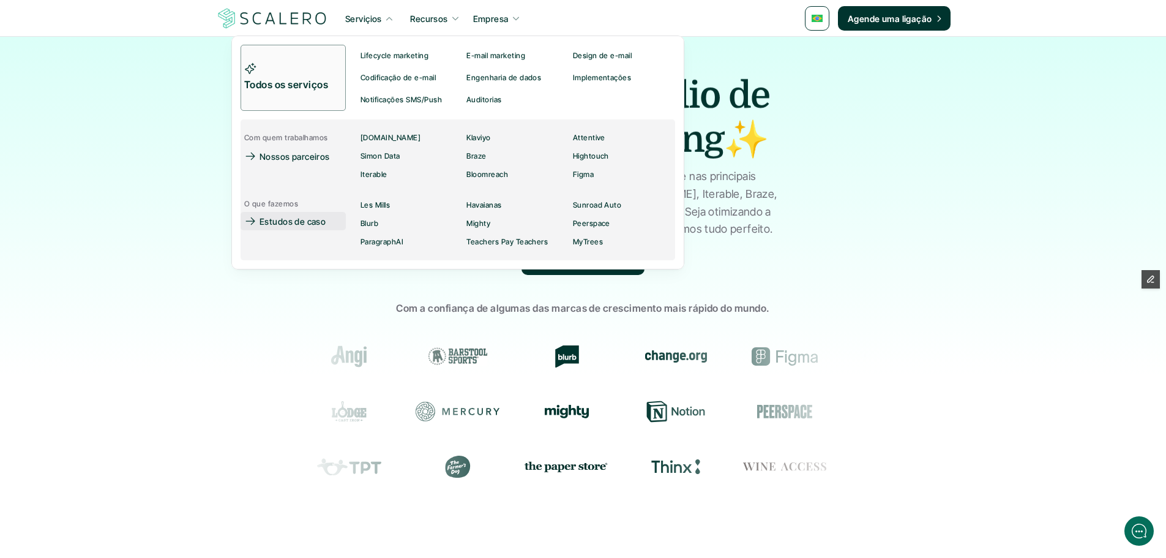
click at [283, 218] on p "Estudos de caso" at bounding box center [293, 221] width 66 height 13
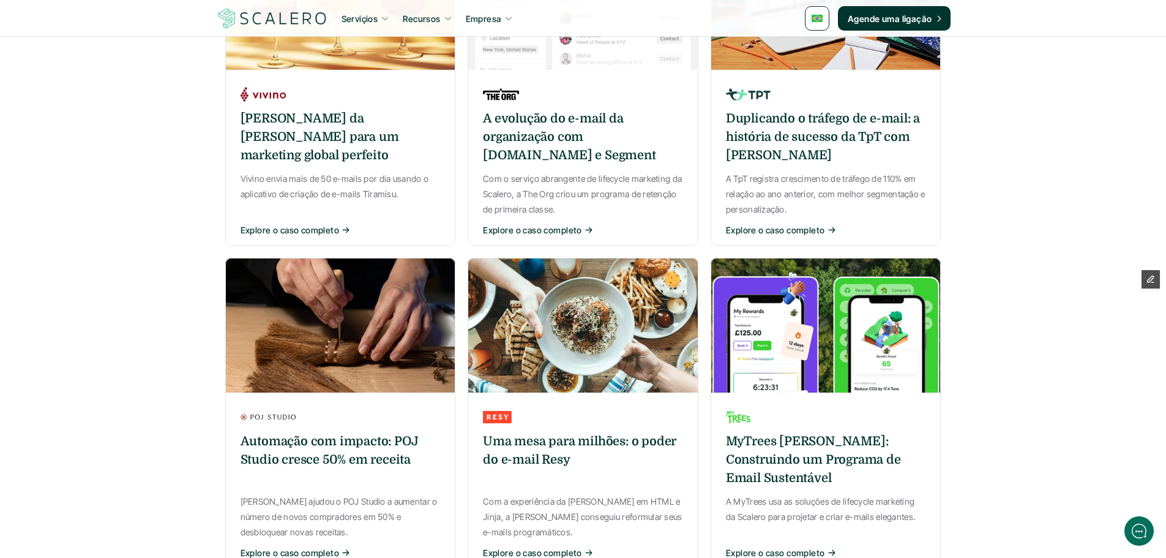
scroll to position [980, 0]
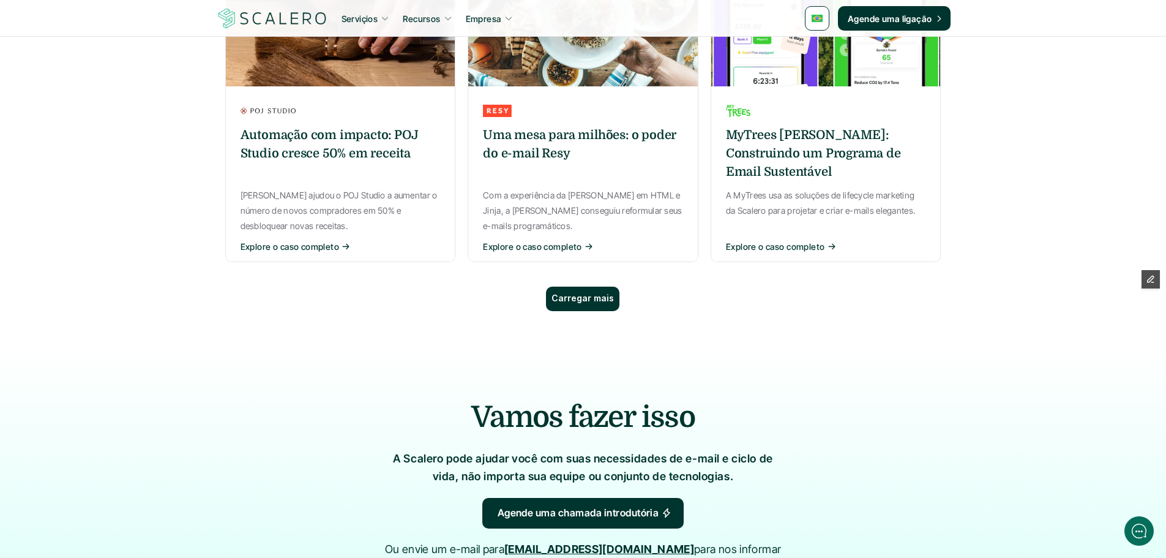
click at [583, 293] on p "Carregar mais" at bounding box center [583, 298] width 62 height 10
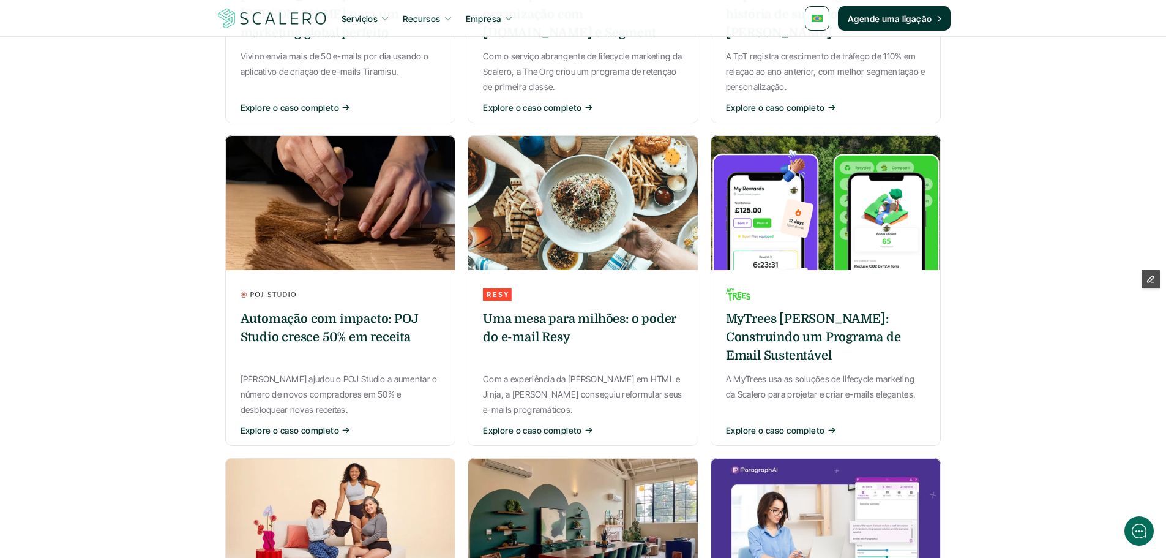
scroll to position [551, 0]
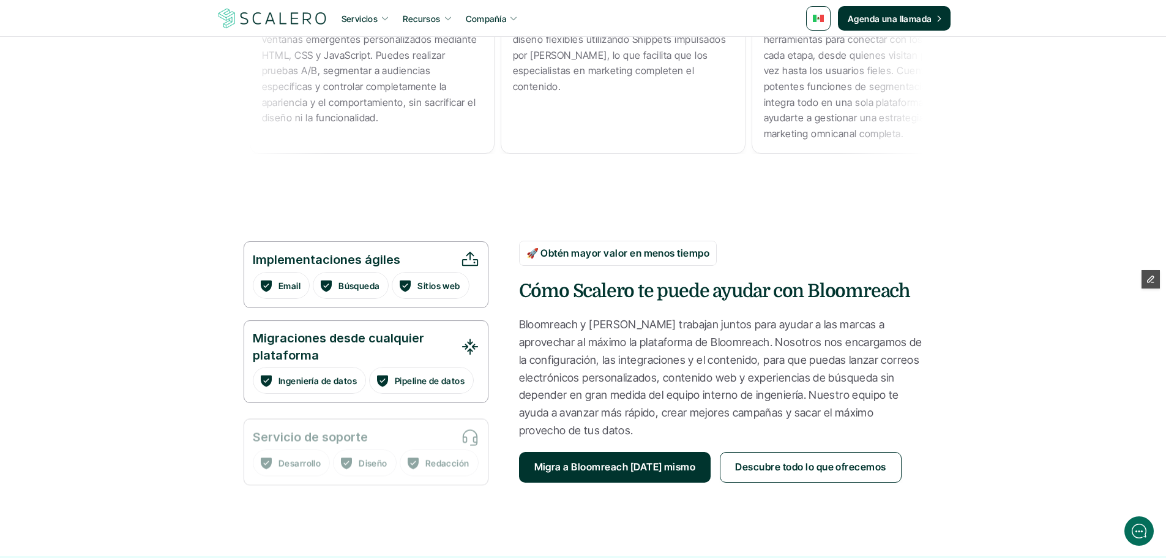
scroll to position [1102, 0]
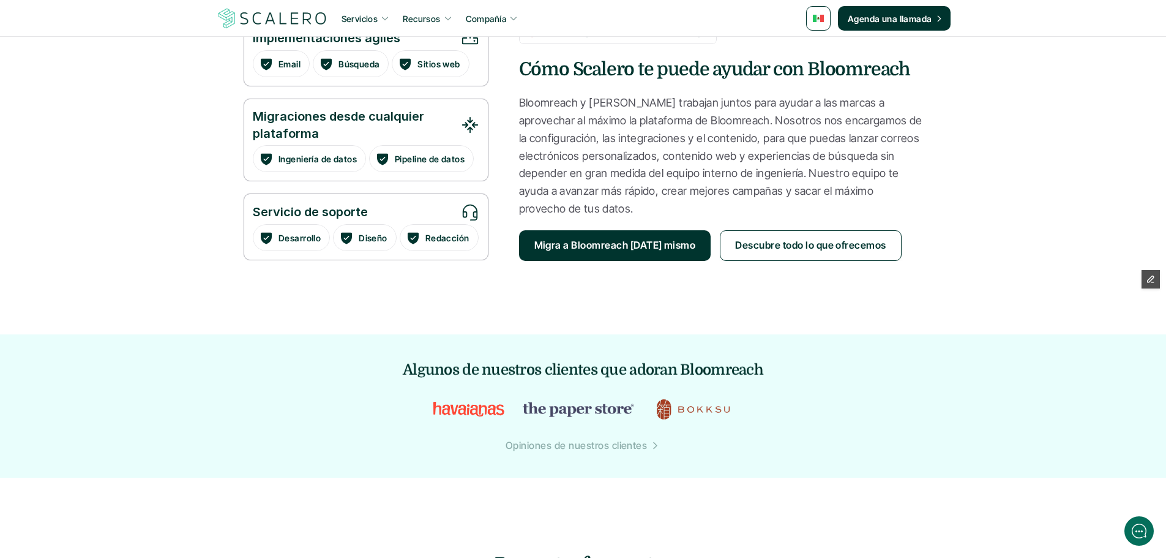
click at [565, 449] on p "Opiniones de nuestros clientes" at bounding box center [576, 446] width 141 height 16
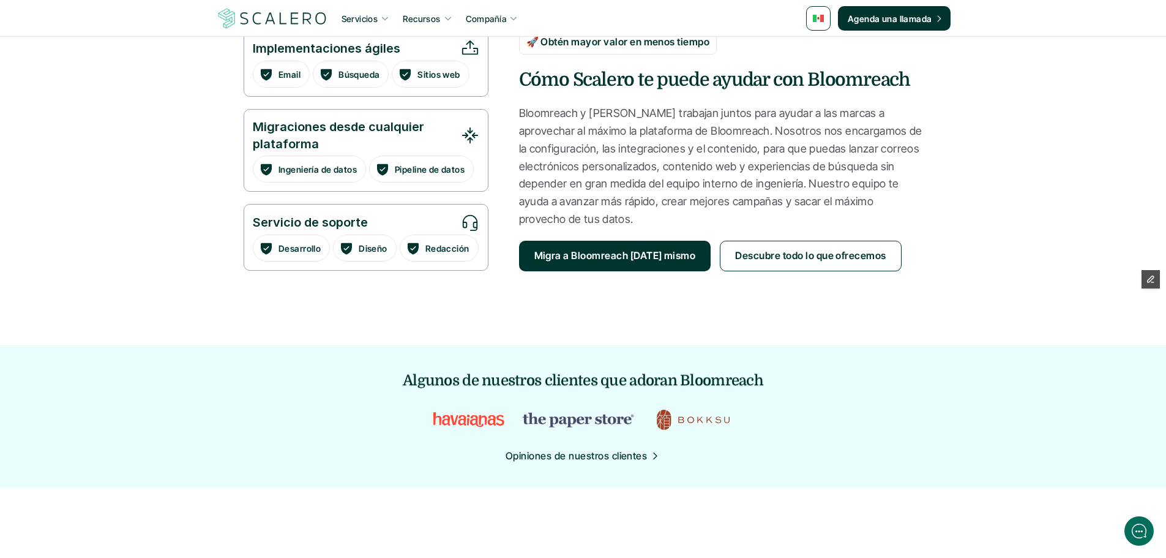
scroll to position [857, 0]
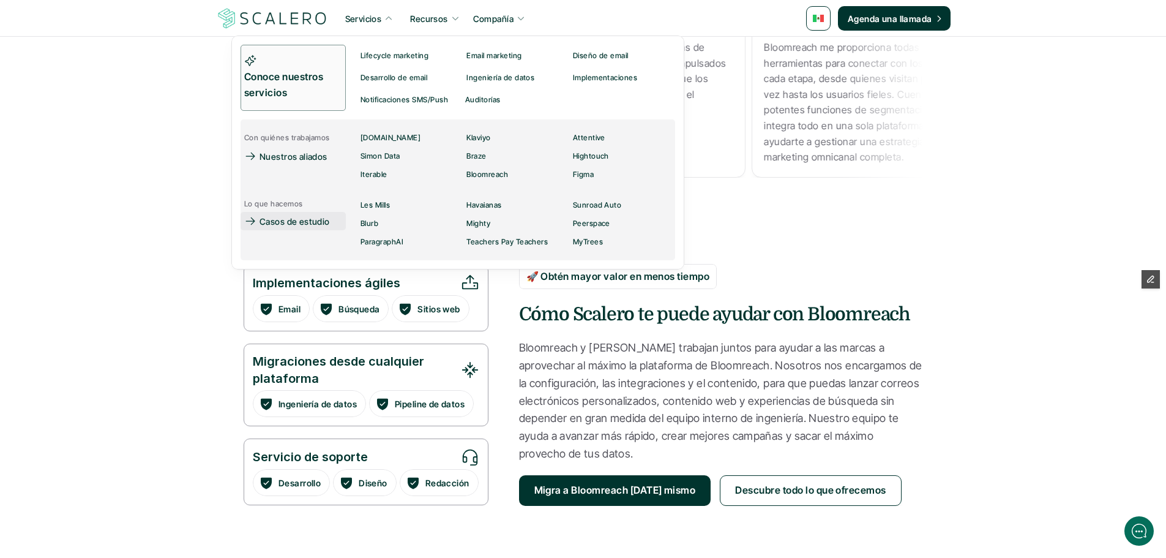
click at [312, 220] on p "Casos de estudio" at bounding box center [295, 221] width 70 height 13
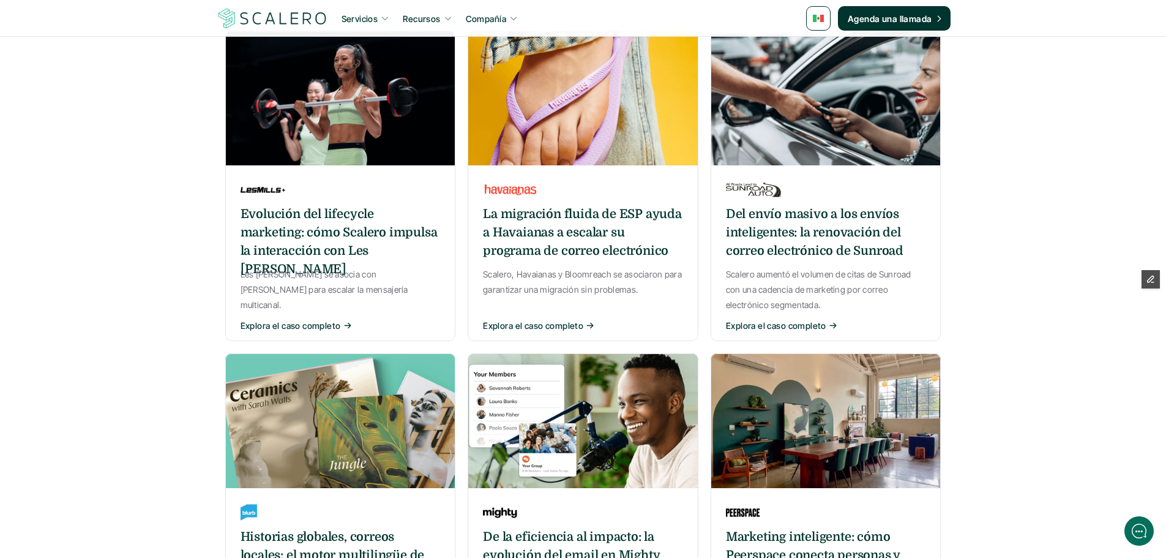
scroll to position [245, 0]
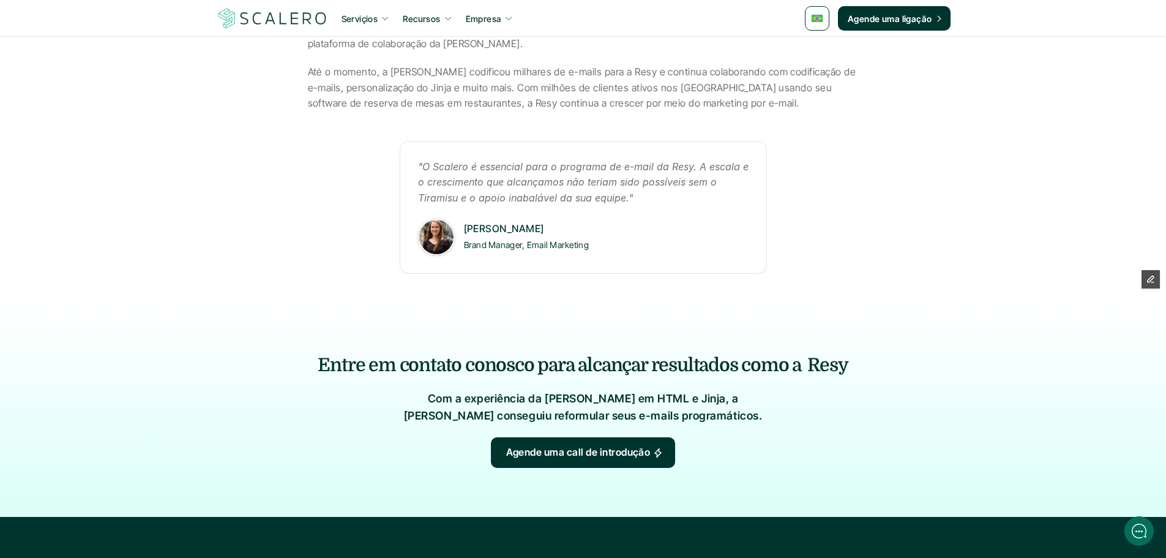
scroll to position [612, 0]
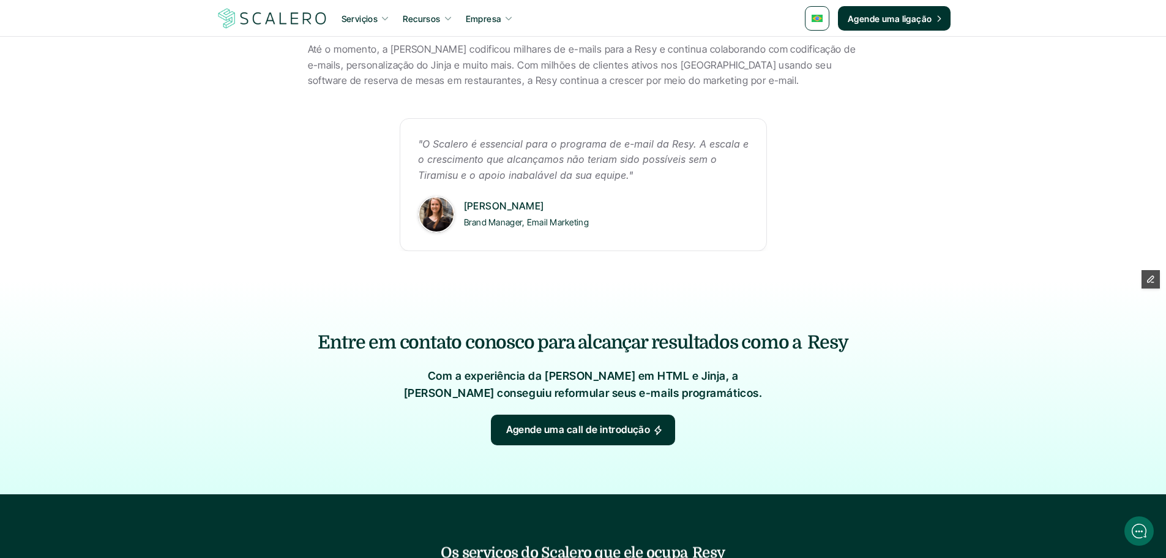
click at [561, 163] on em ""O Scalero é essencial para o programa de e-mail da Resy. A escala e o crescime…" at bounding box center [585, 159] width 334 height 43
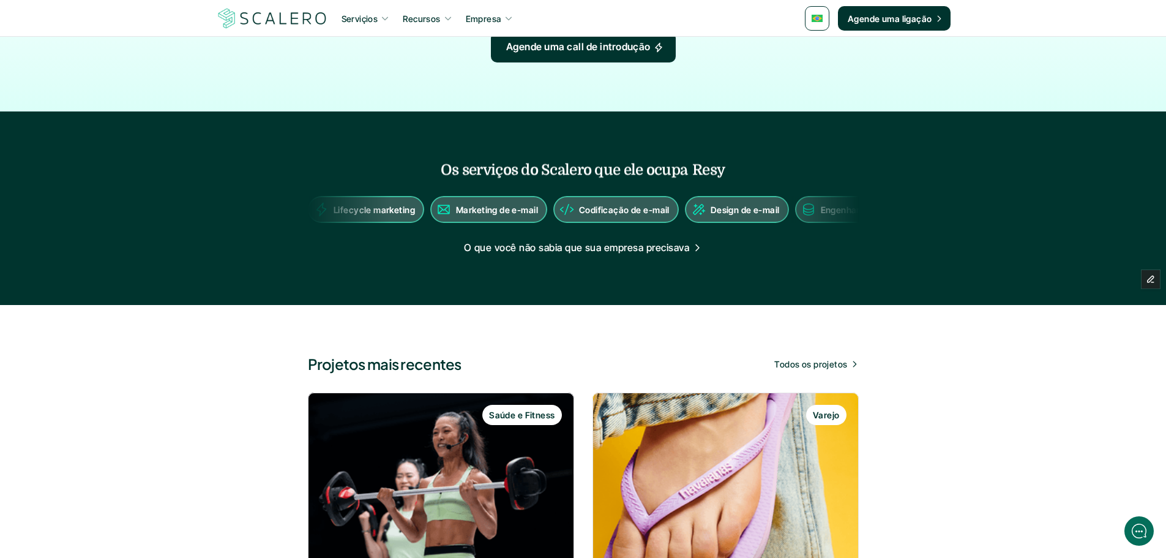
scroll to position [1163, 0]
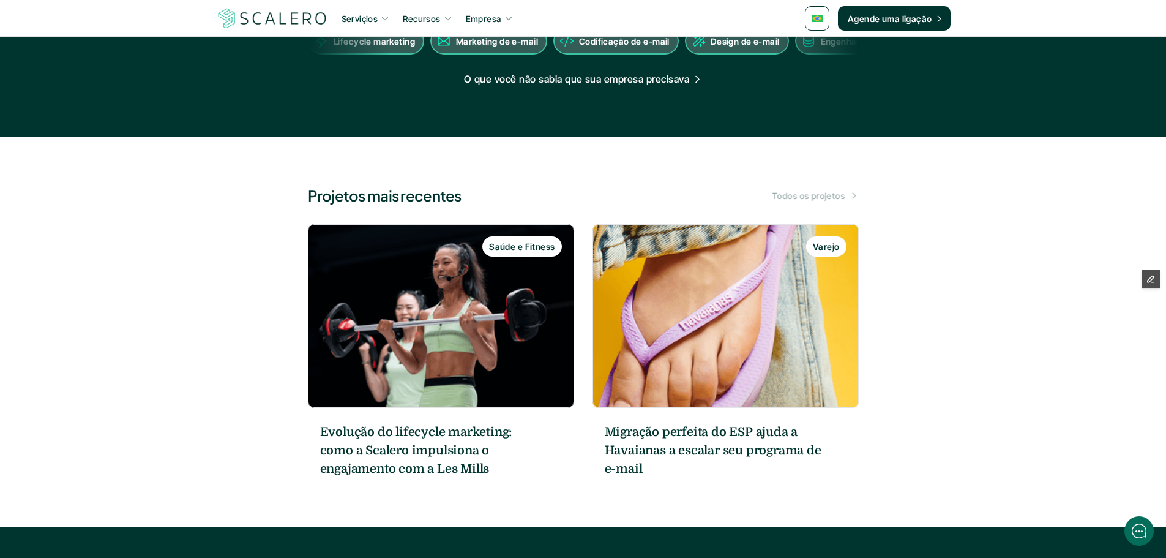
click at [791, 196] on p "Todos os projetos" at bounding box center [809, 195] width 73 height 13
click at [812, 197] on p "Todos os projetos" at bounding box center [809, 195] width 73 height 13
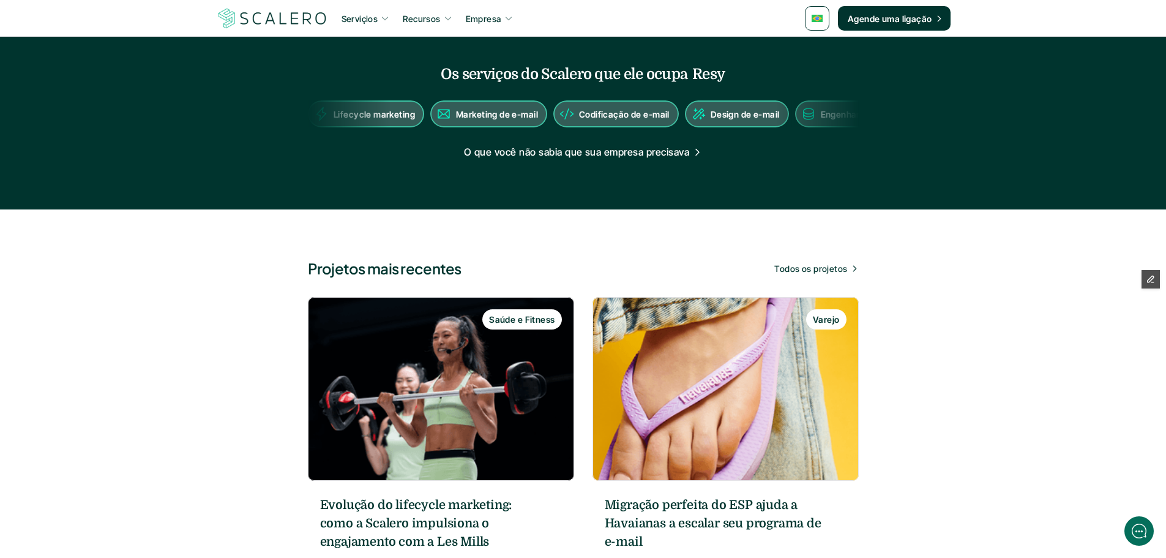
scroll to position [1205, 0]
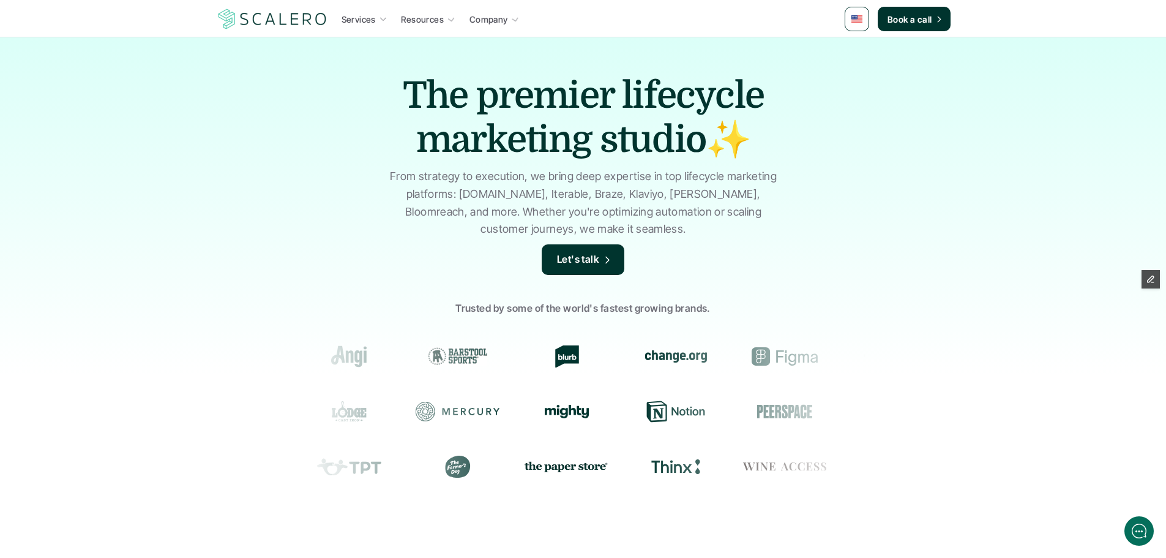
click at [852, 15] on img at bounding box center [857, 18] width 11 height 7
click at [857, 20] on img at bounding box center [857, 18] width 11 height 7
click at [860, 47] on img at bounding box center [858, 49] width 10 height 7
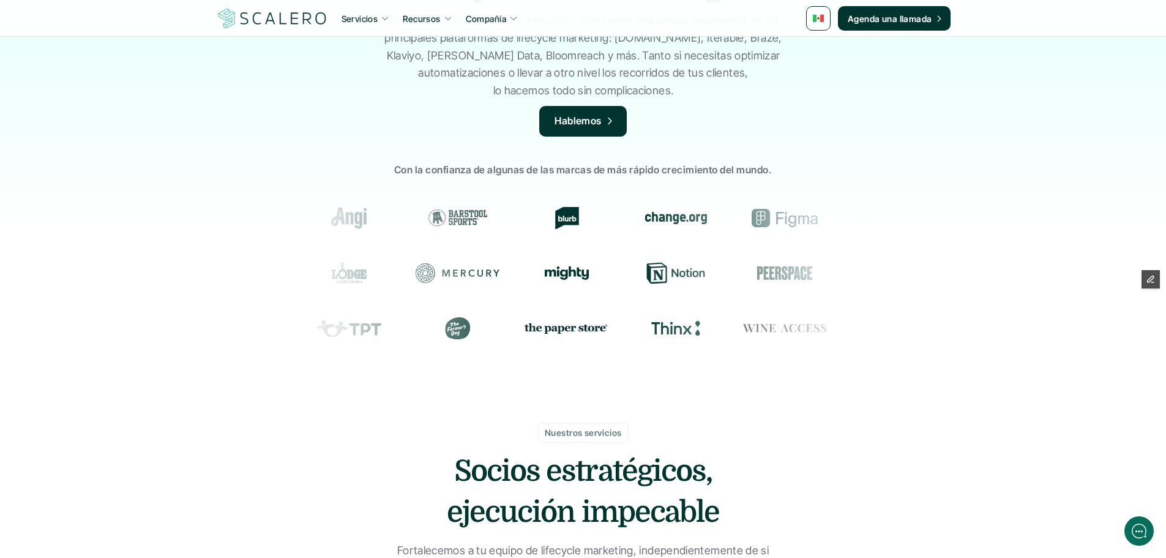
scroll to position [367, 0]
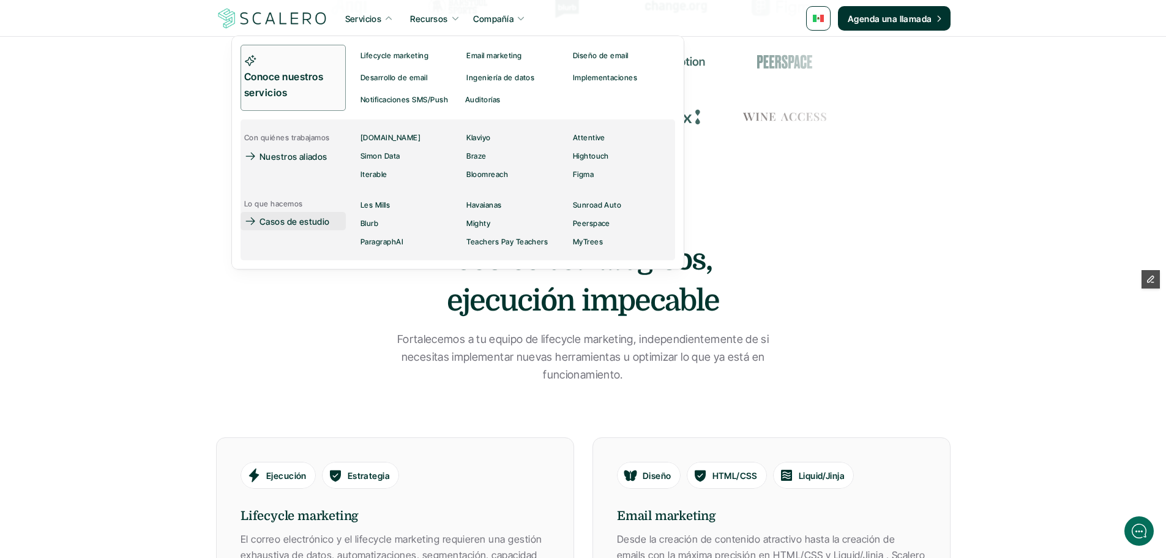
click at [307, 221] on p "Casos de estudio" at bounding box center [295, 221] width 70 height 13
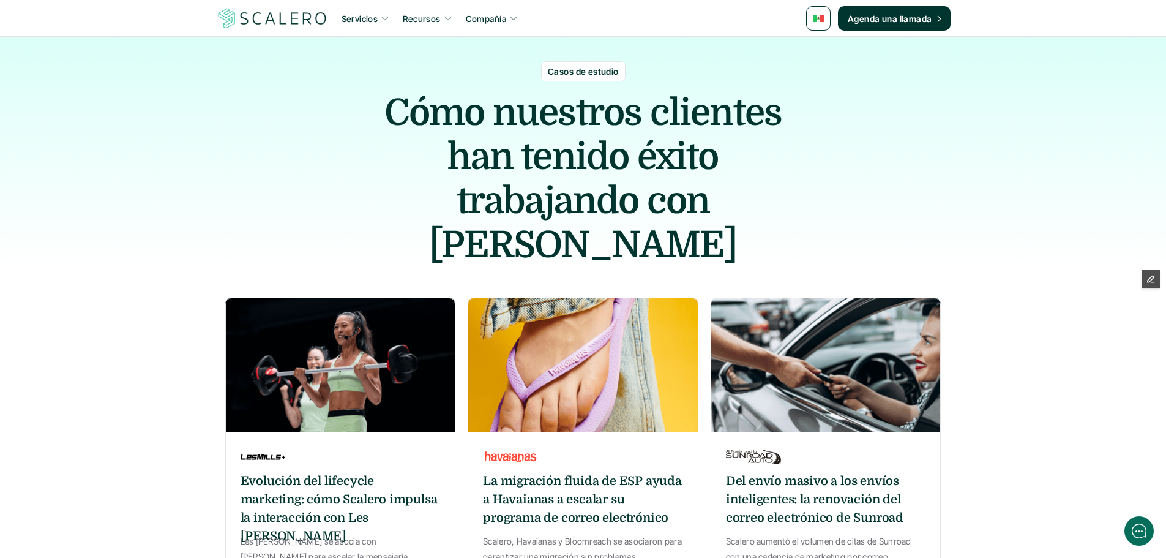
click at [353, 472] on h6 "Evolución del lifecycle marketing: cómo Scalero impulsa la interacción con Les …" at bounding box center [341, 508] width 200 height 73
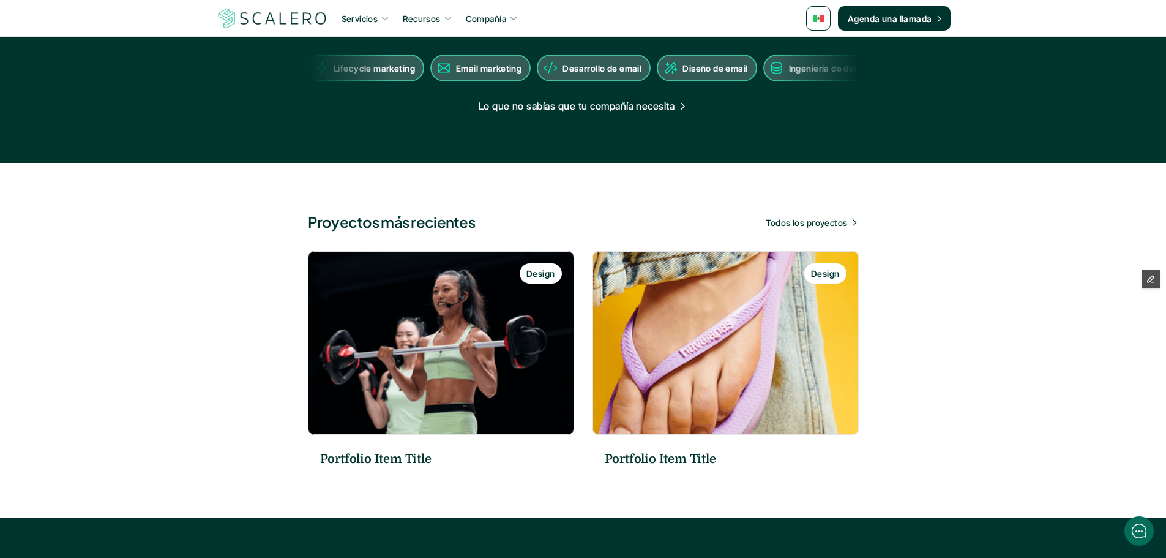
scroll to position [1233, 0]
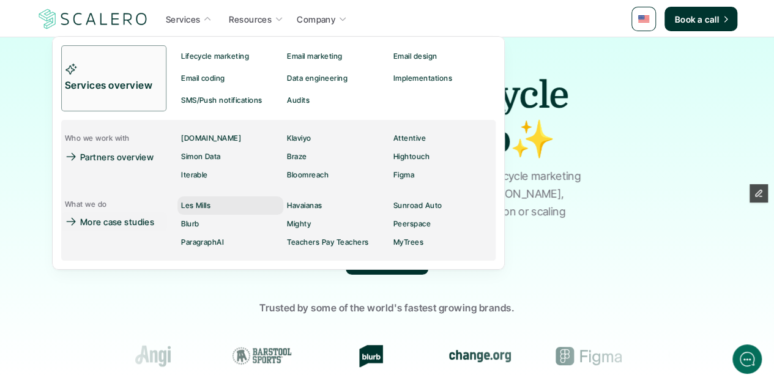
click at [192, 206] on p "Les Mills" at bounding box center [195, 205] width 29 height 9
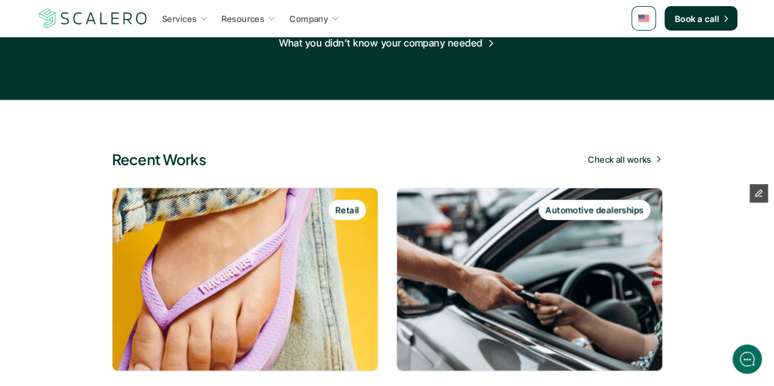
scroll to position [1347, 0]
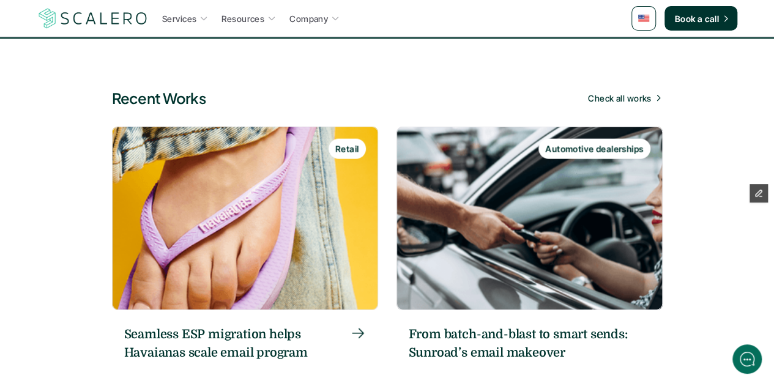
click at [296, 250] on img at bounding box center [245, 219] width 266 height 184
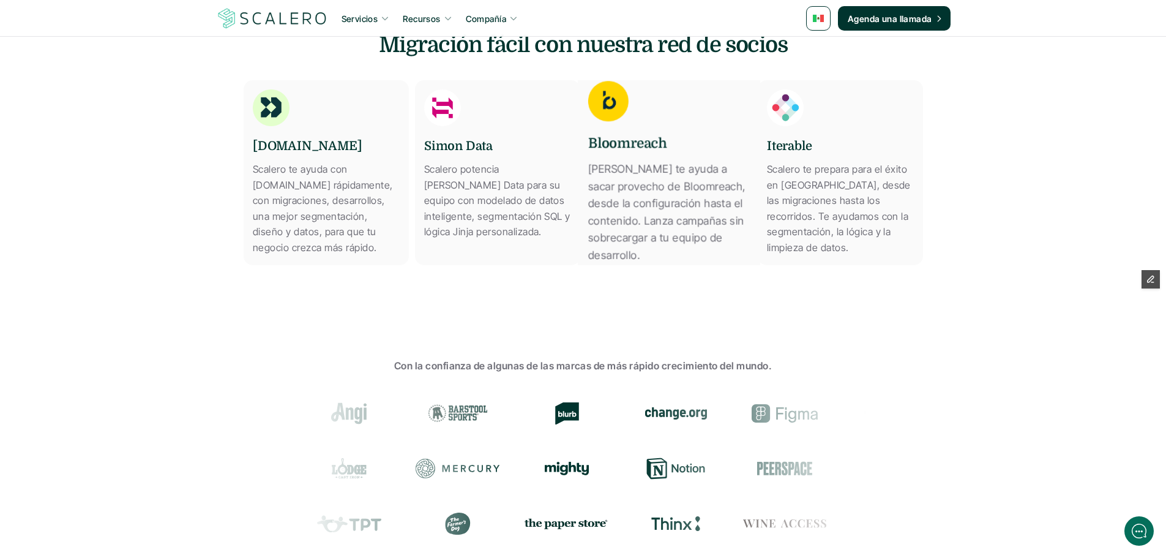
scroll to position [1653, 0]
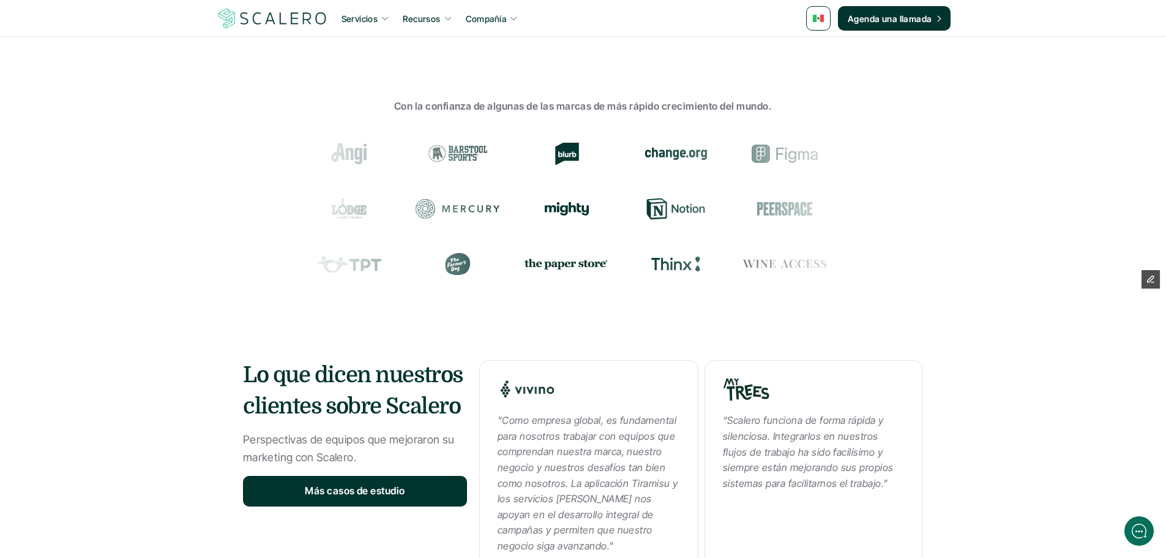
scroll to position [1469, 0]
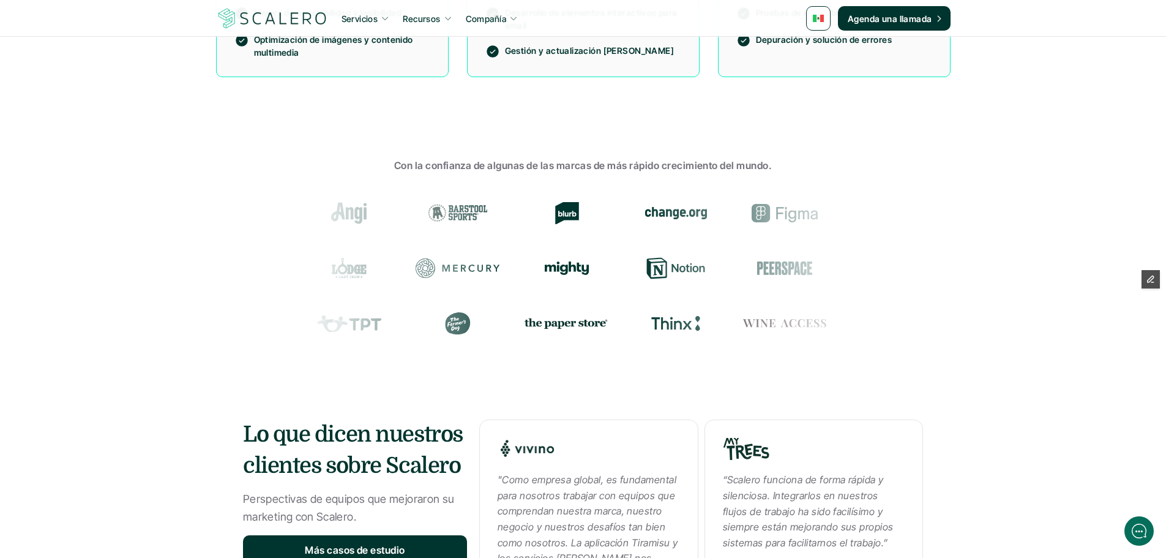
scroll to position [1530, 0]
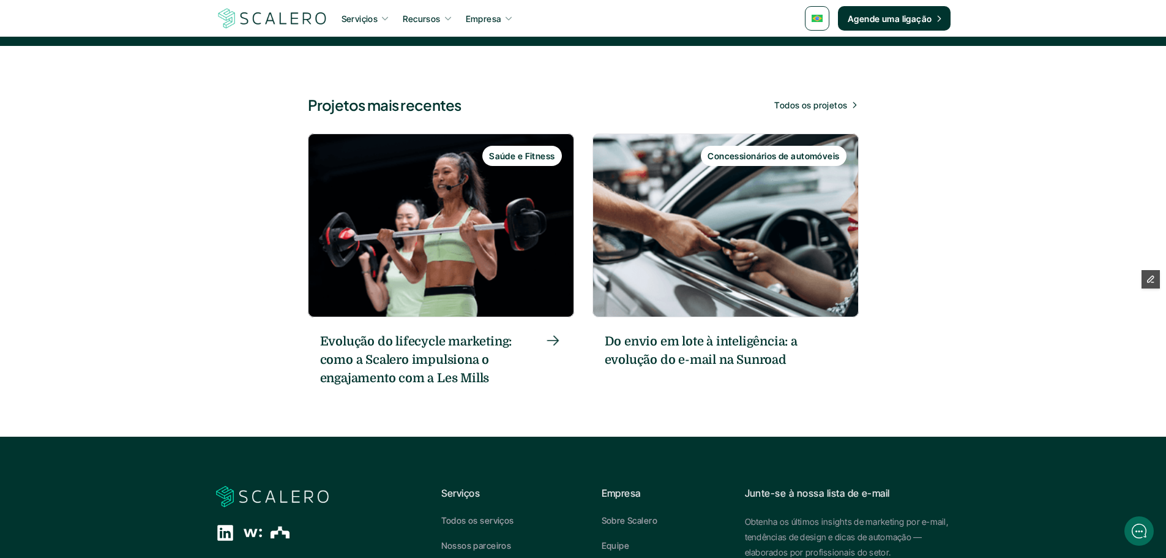
scroll to position [1469, 0]
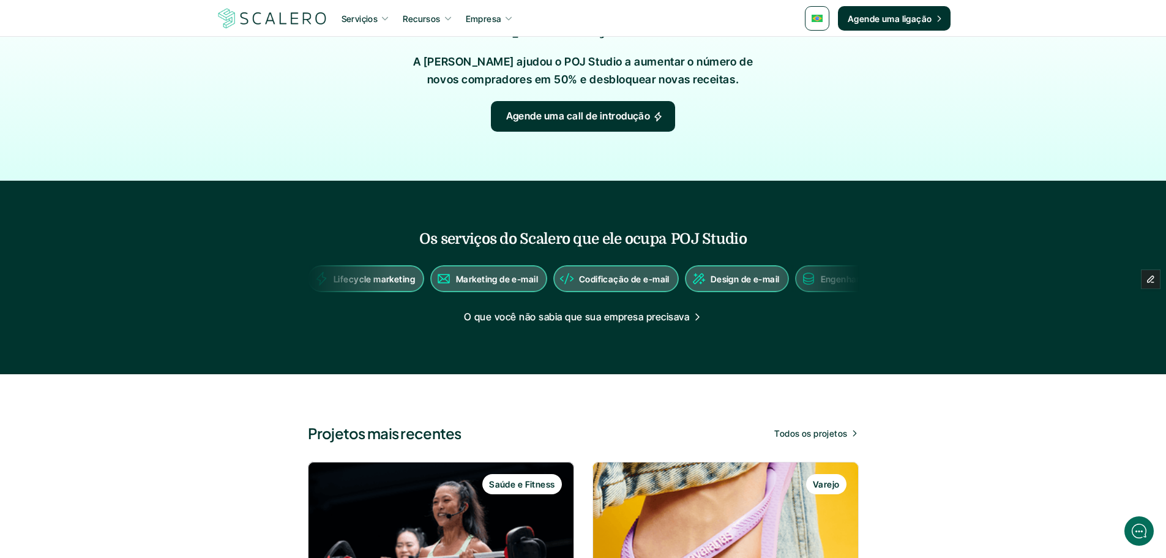
scroll to position [1286, 0]
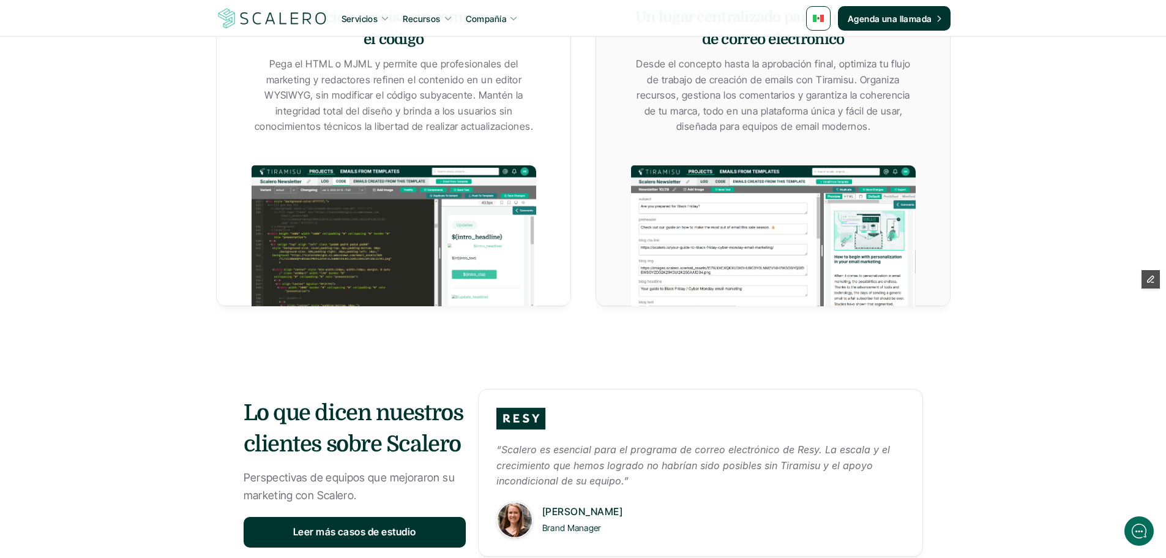
scroll to position [1408, 0]
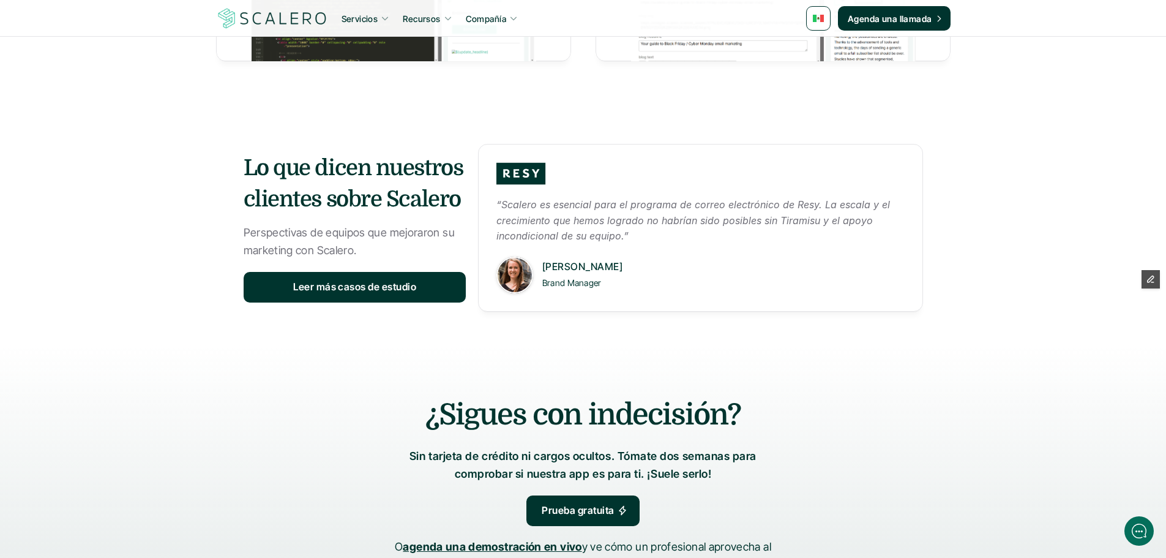
click at [589, 271] on p "Alexandra Johnson" at bounding box center [723, 267] width 362 height 16
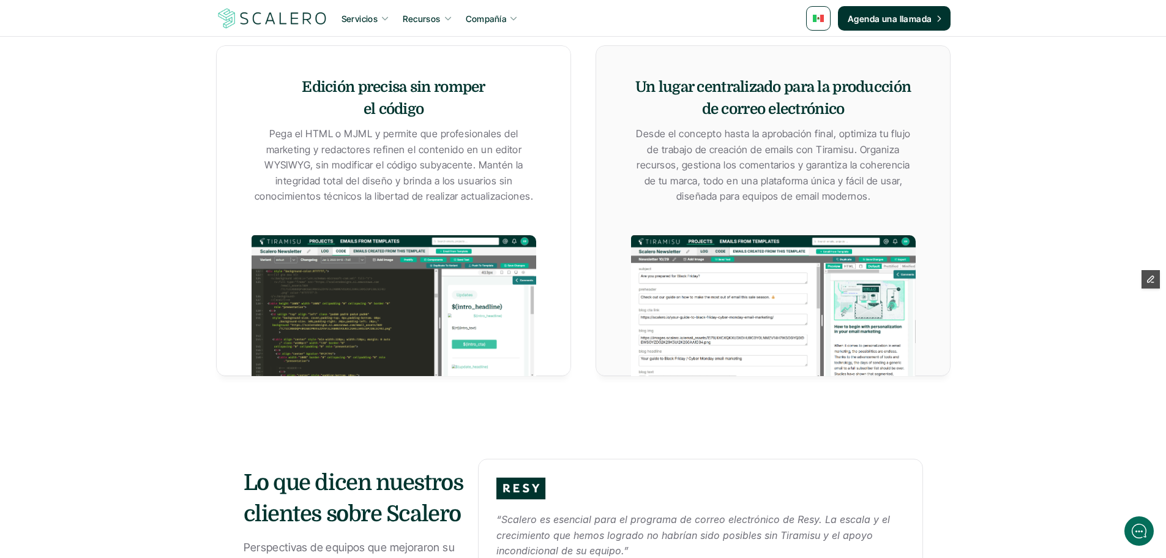
scroll to position [1347, 0]
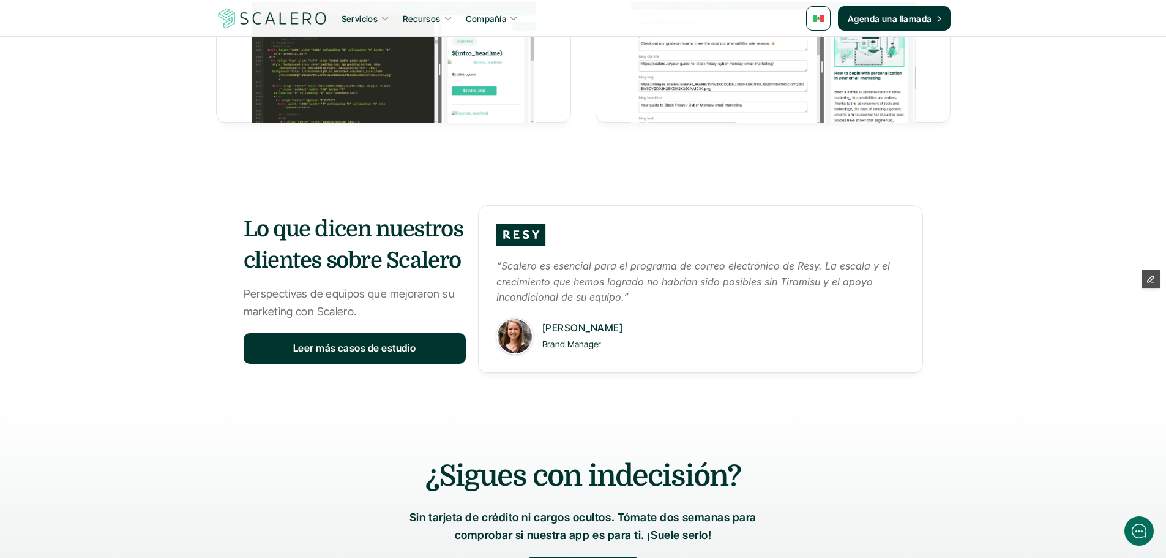
click at [616, 215] on link "“Scalero es esencial para el programa de correo electrónico de Resy. La escala …" at bounding box center [700, 289] width 445 height 168
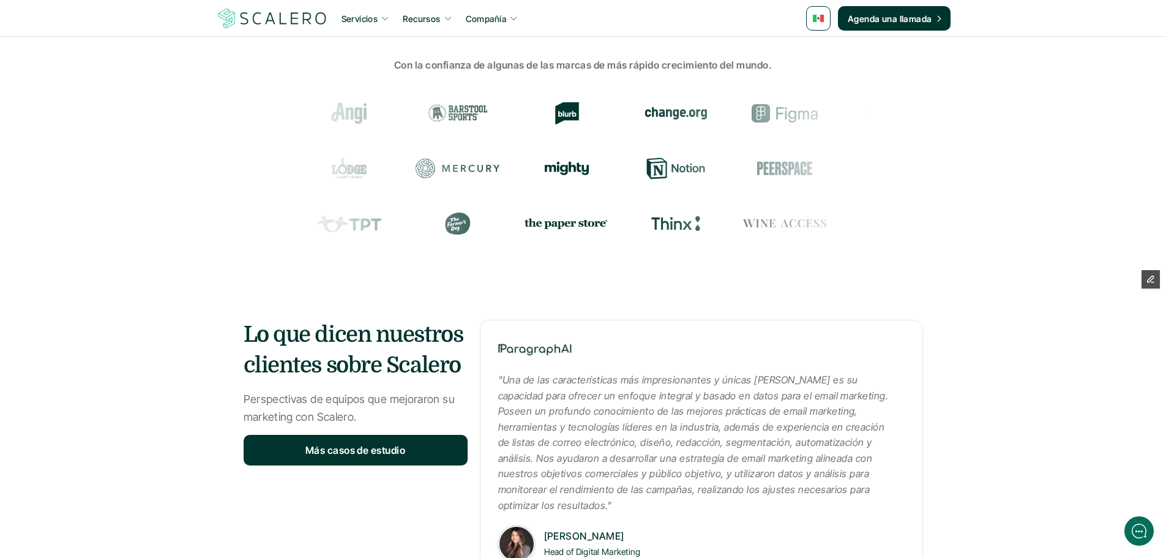
scroll to position [1592, 0]
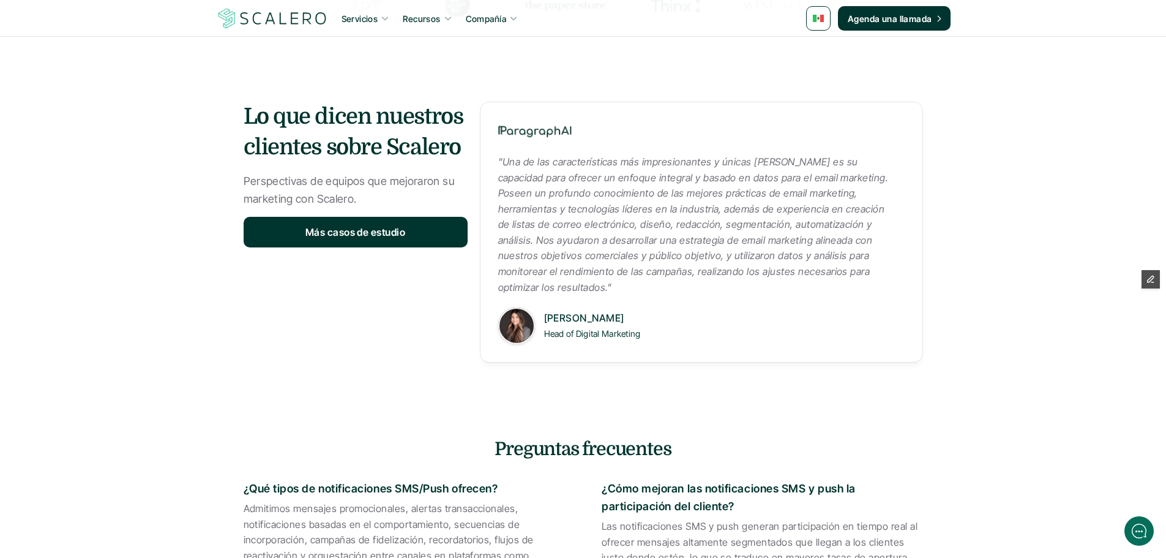
scroll to position [1714, 0]
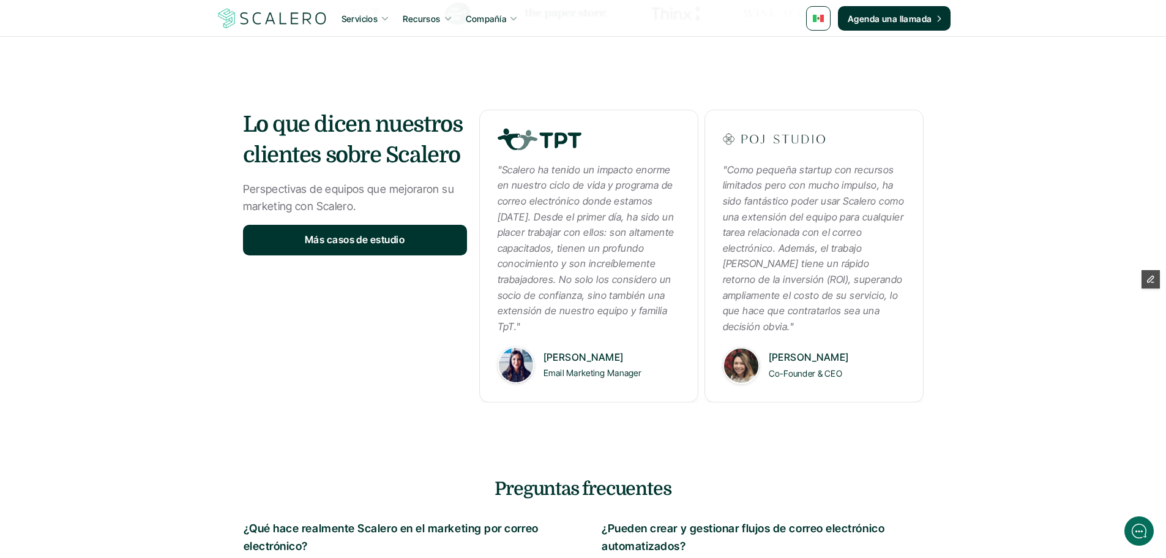
scroll to position [1469, 0]
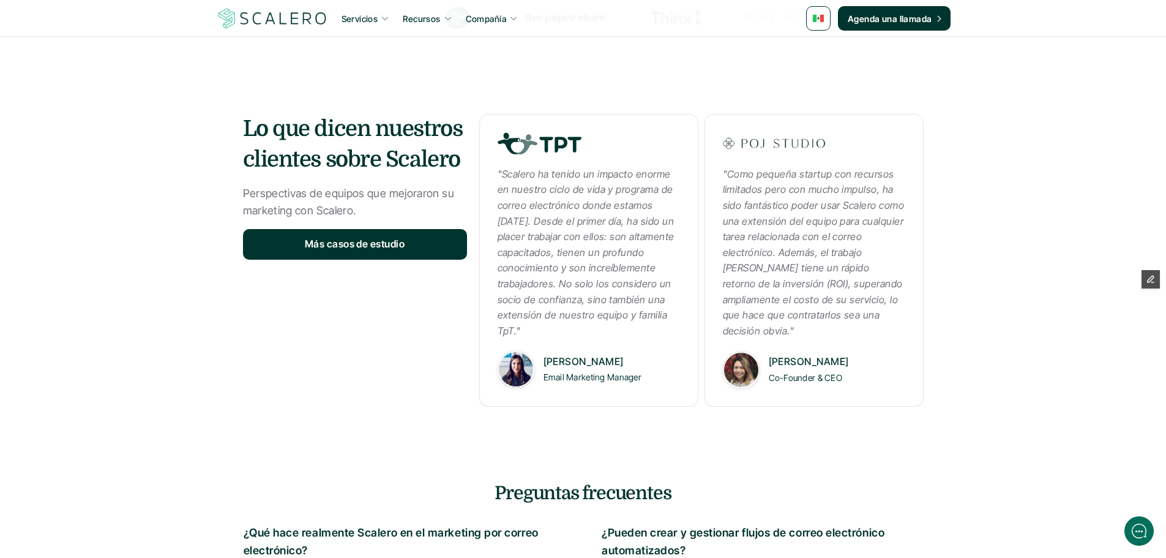
scroll to position [1530, 0]
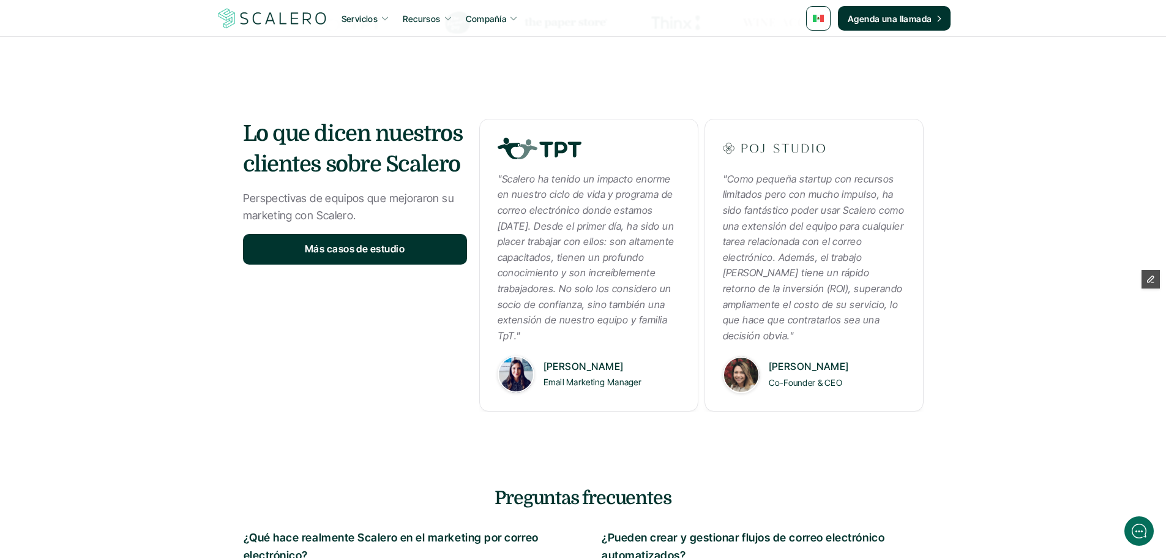
click at [675, 156] on link ""Scalero ha tenido un impacto enorme en nuestro ciclo de vida y programa de cor…" at bounding box center [588, 265] width 219 height 293
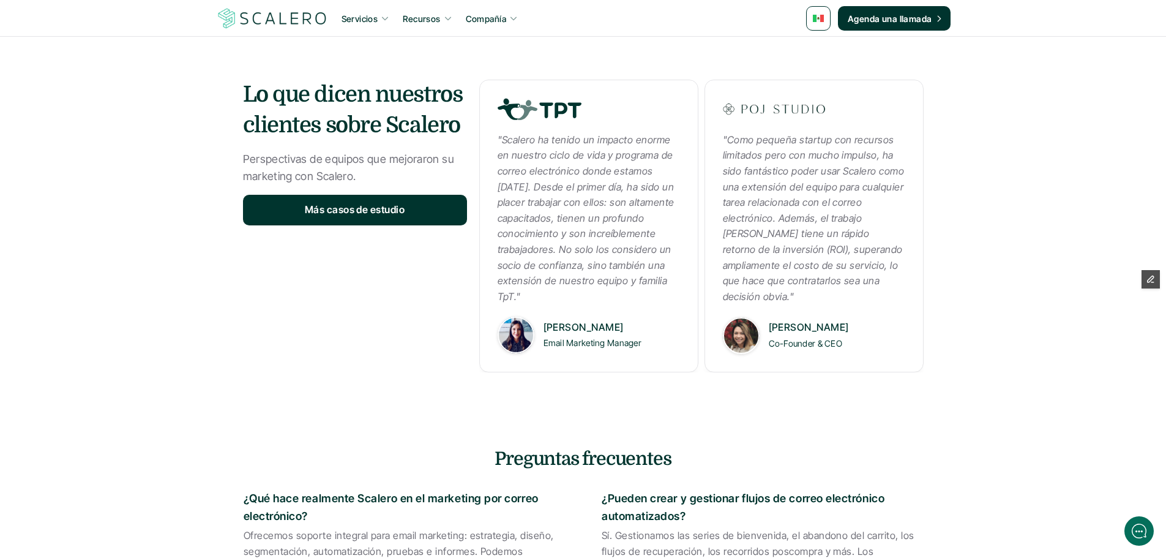
scroll to position [1592, 0]
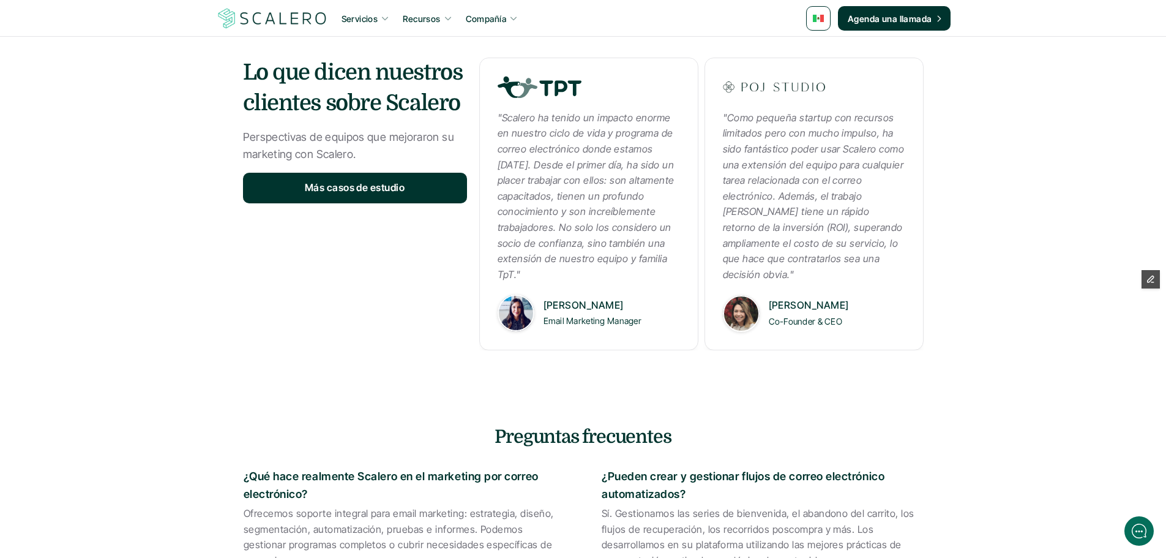
click at [863, 105] on link ""Como pequeña startup con recursos limitados pero con mucho impulso, ha sido fa…" at bounding box center [814, 204] width 219 height 293
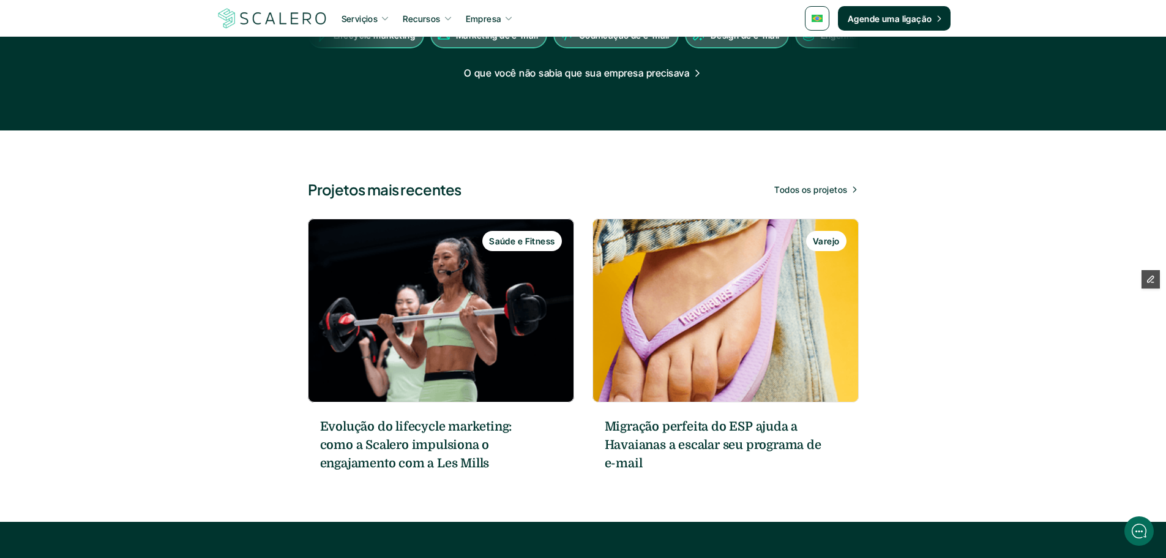
scroll to position [1286, 0]
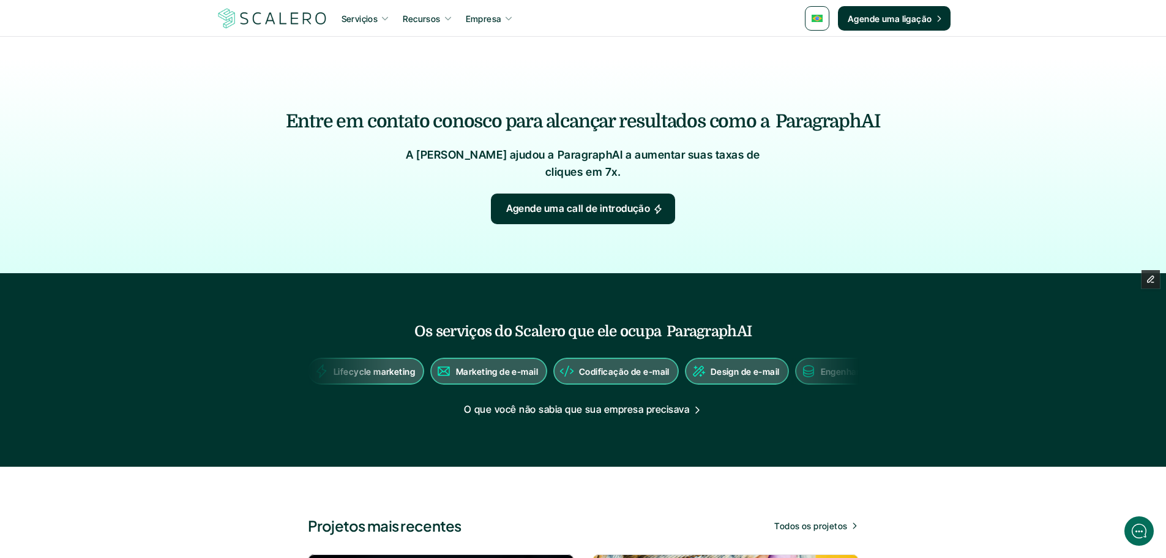
scroll to position [980, 0]
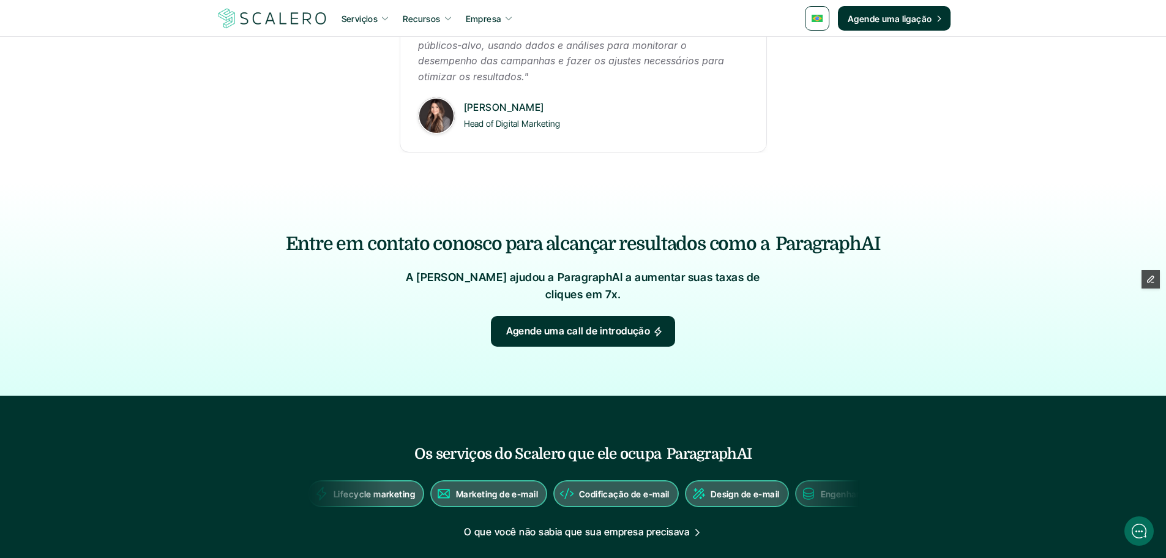
click at [597, 280] on p "A Scalero ajudou a ParagraphAI a aumentar suas taxas de cliques em 7x." at bounding box center [583, 287] width 367 height 36
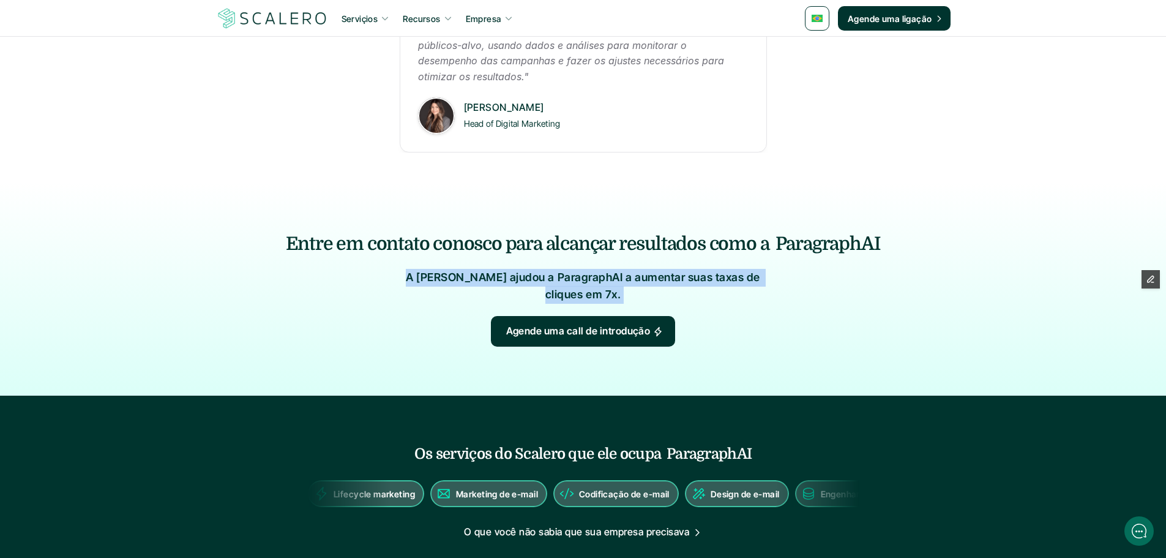
click at [597, 280] on p "A Scalero ajudou a ParagraphAI a aumentar suas taxas de cliques em 7x." at bounding box center [583, 287] width 367 height 36
click at [624, 281] on p "A Scalero ajudou a ParagraphAI a aumentar suas taxas de cliques em 7x." at bounding box center [583, 287] width 367 height 36
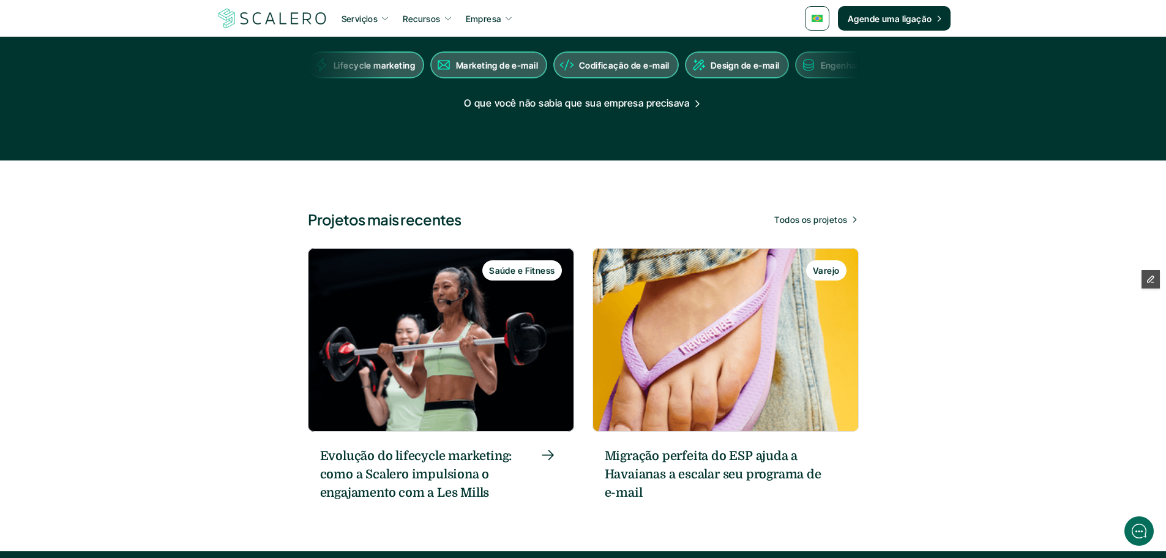
scroll to position [1530, 0]
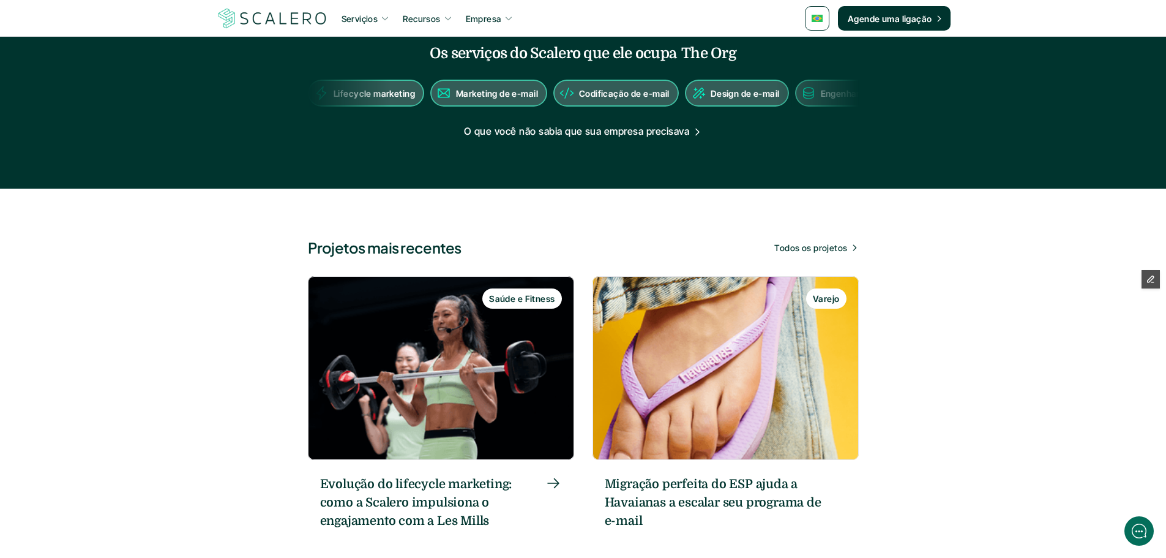
scroll to position [1224, 0]
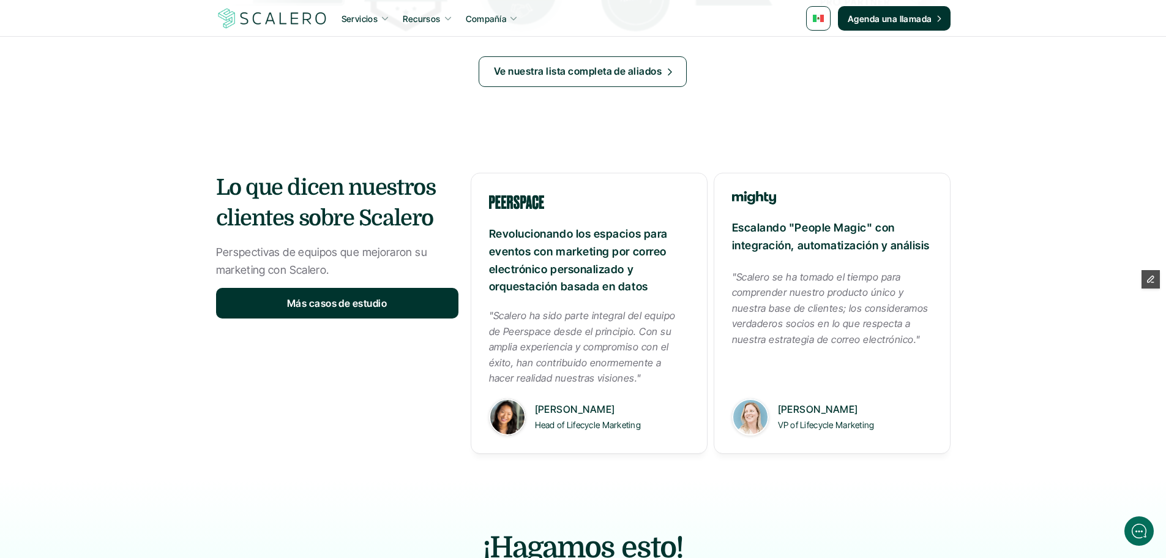
scroll to position [1530, 0]
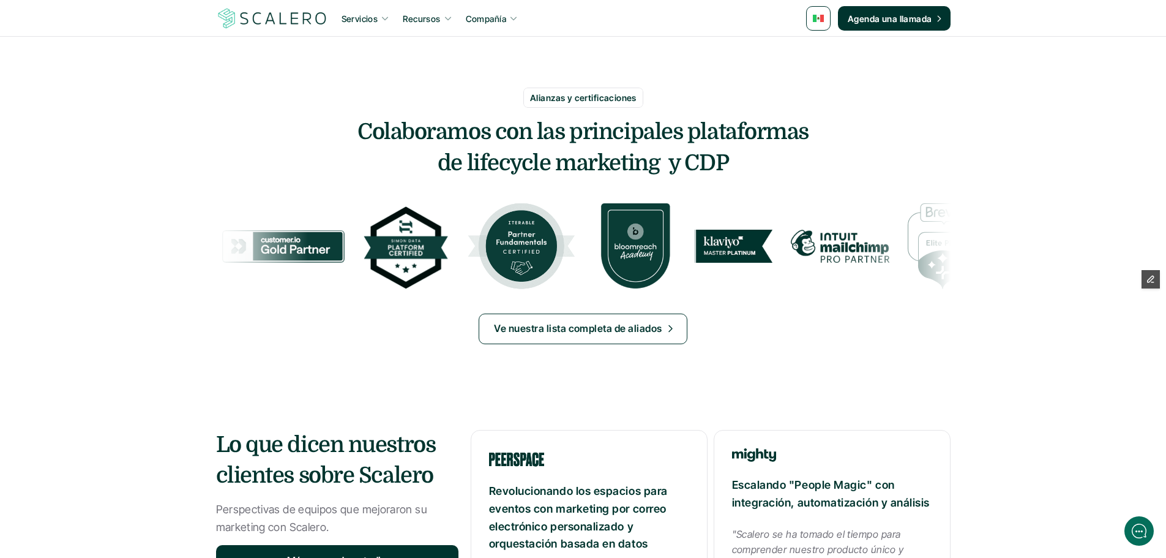
scroll to position [1653, 0]
